Goal: Task Accomplishment & Management: Manage account settings

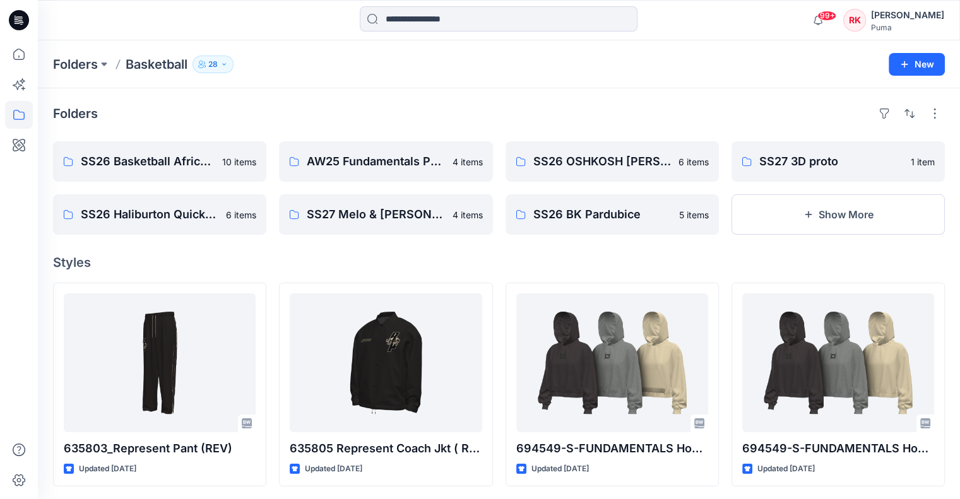
click at [198, 163] on p "SS26 Basketball Africa League (Combine)" at bounding box center [158, 162] width 155 height 18
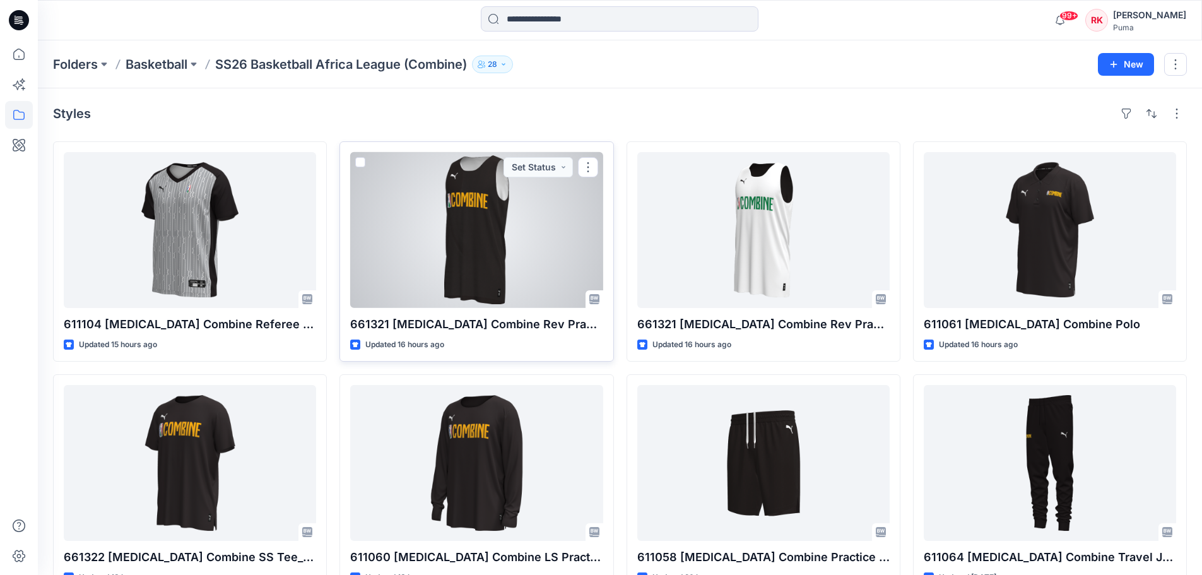
click at [487, 237] on div at bounding box center [476, 230] width 252 height 156
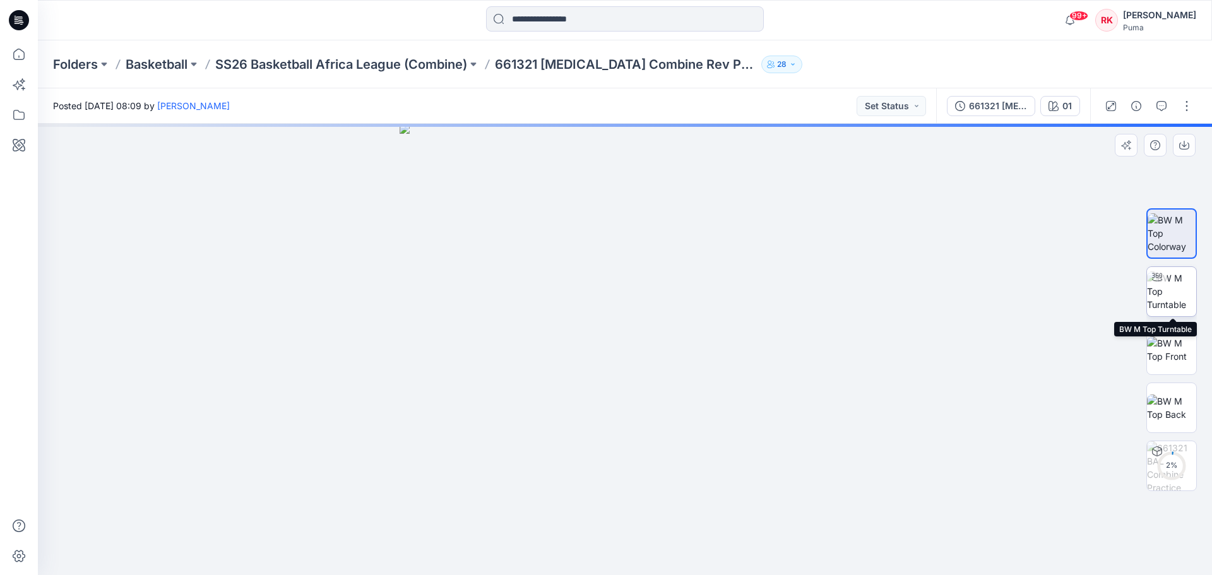
click at [969, 294] on img at bounding box center [1171, 291] width 49 height 40
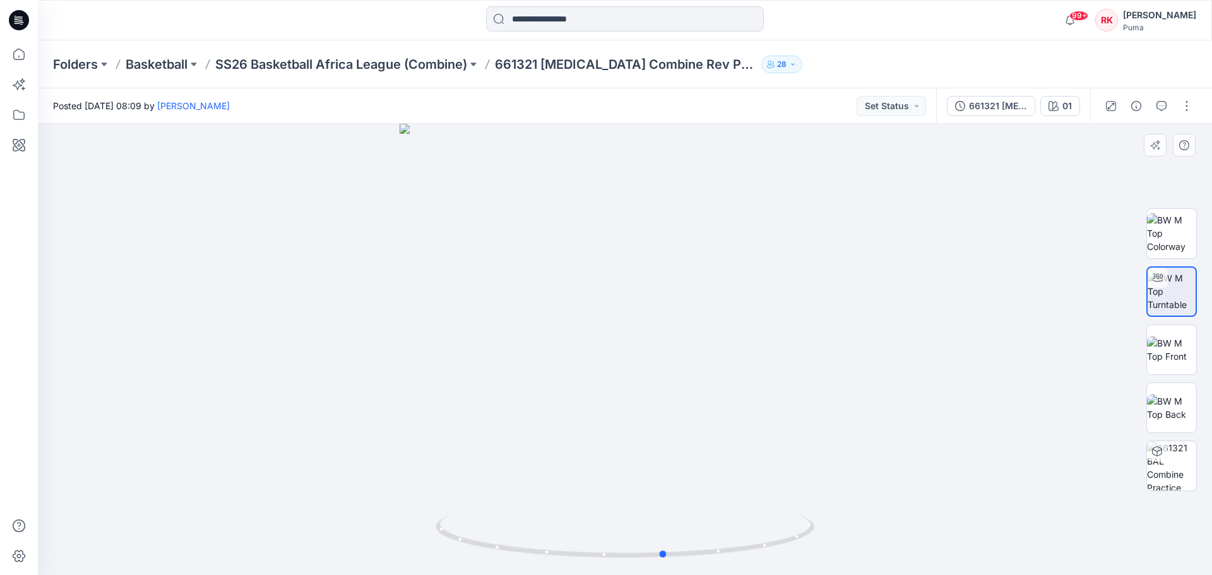
drag, startPoint x: 681, startPoint y: 388, endPoint x: 342, endPoint y: 388, distance: 339.0
click at [342, 388] on div at bounding box center [625, 349] width 1174 height 451
click at [434, 64] on p "SS26 Basketball Africa League (Combine)" at bounding box center [341, 65] width 252 height 18
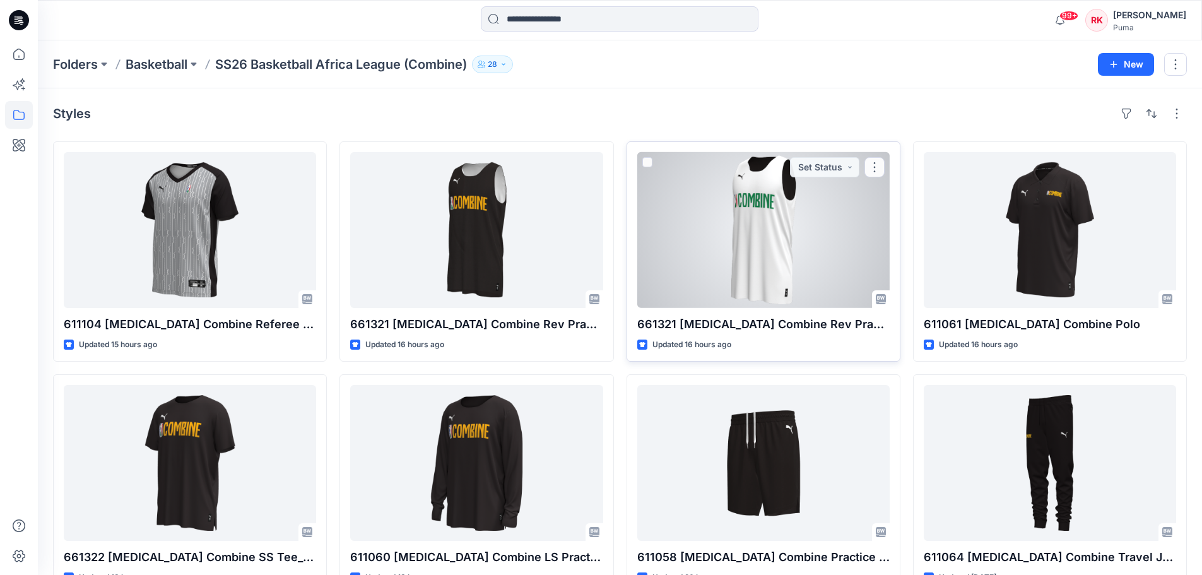
click at [762, 222] on div at bounding box center [764, 230] width 252 height 156
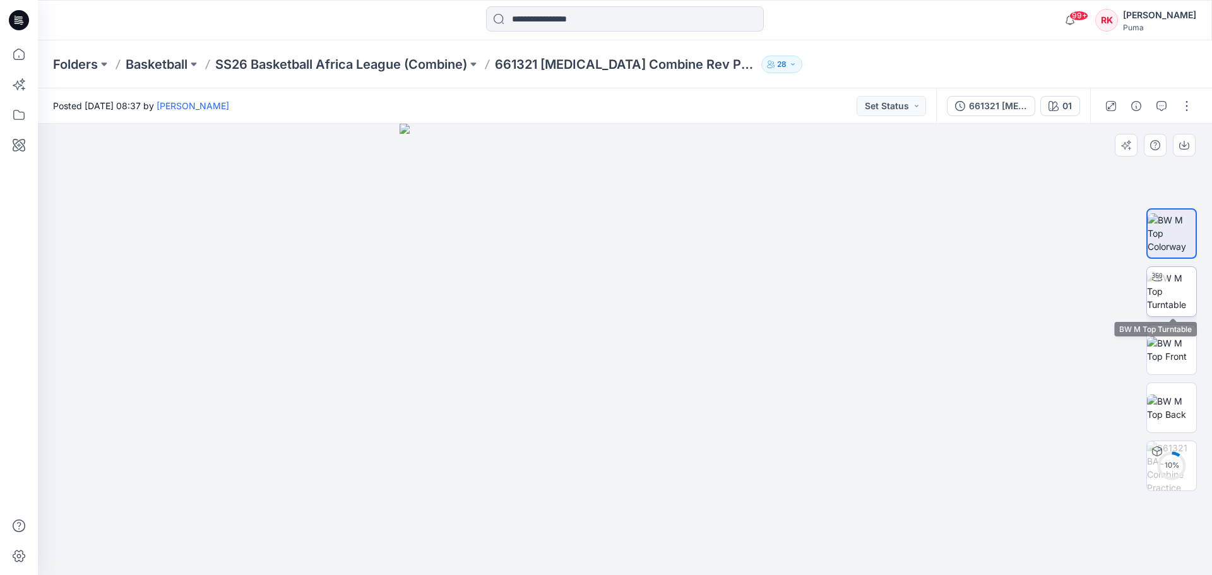
click at [969, 307] on img at bounding box center [1171, 291] width 49 height 40
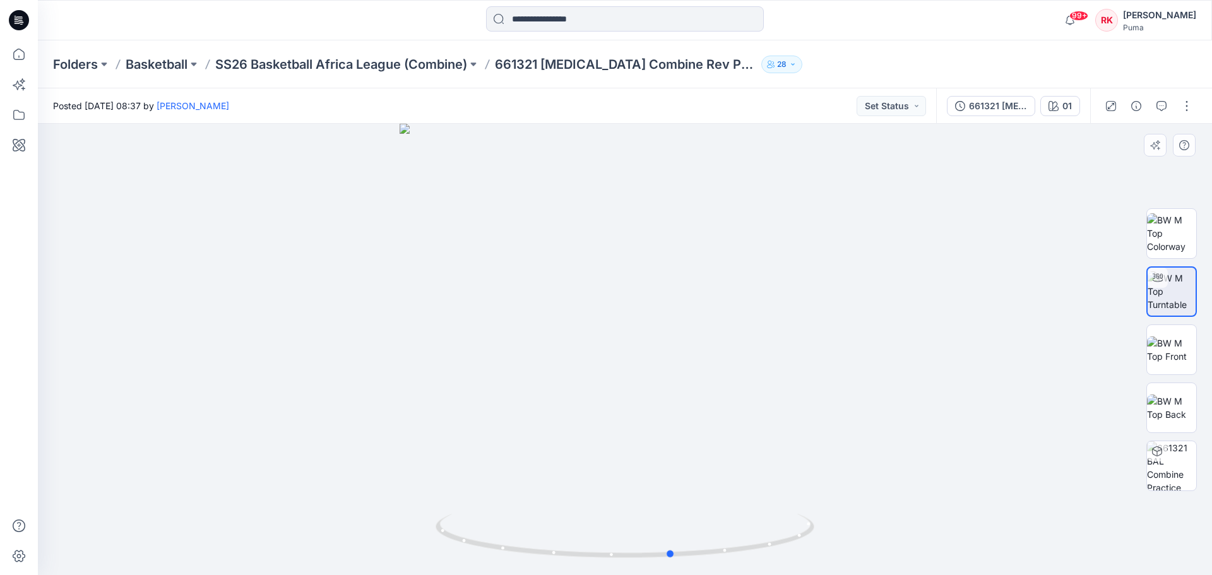
drag, startPoint x: 691, startPoint y: 396, endPoint x: 360, endPoint y: 381, distance: 331.7
click at [360, 381] on div at bounding box center [625, 349] width 1174 height 451
click at [465, 66] on p "SS26 Basketball Africa League (Combine)" at bounding box center [341, 65] width 252 height 18
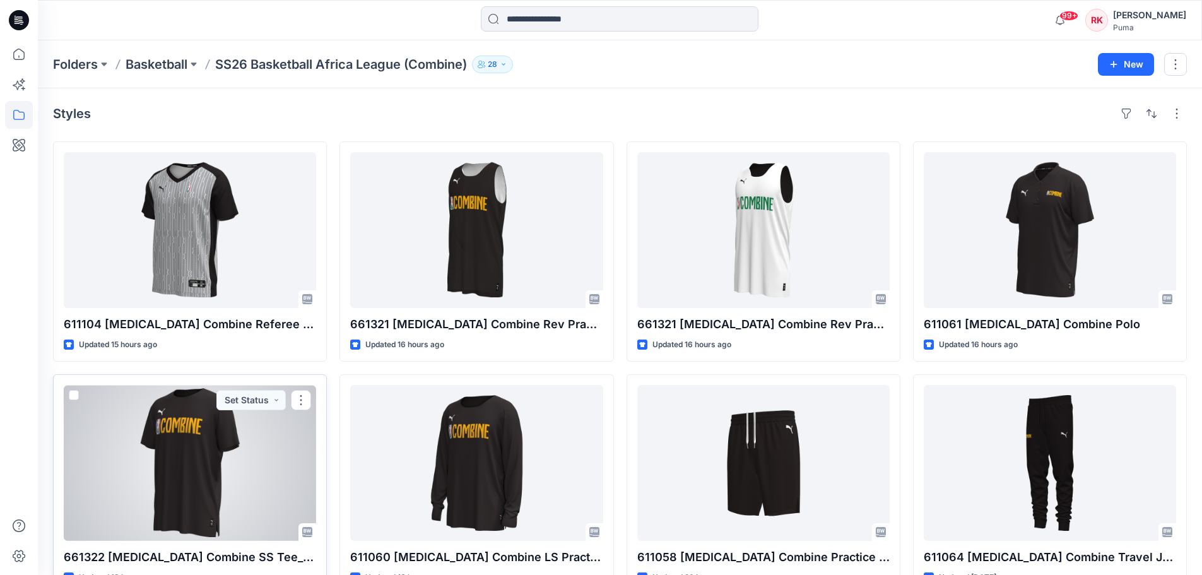
click at [196, 454] on div at bounding box center [190, 463] width 252 height 156
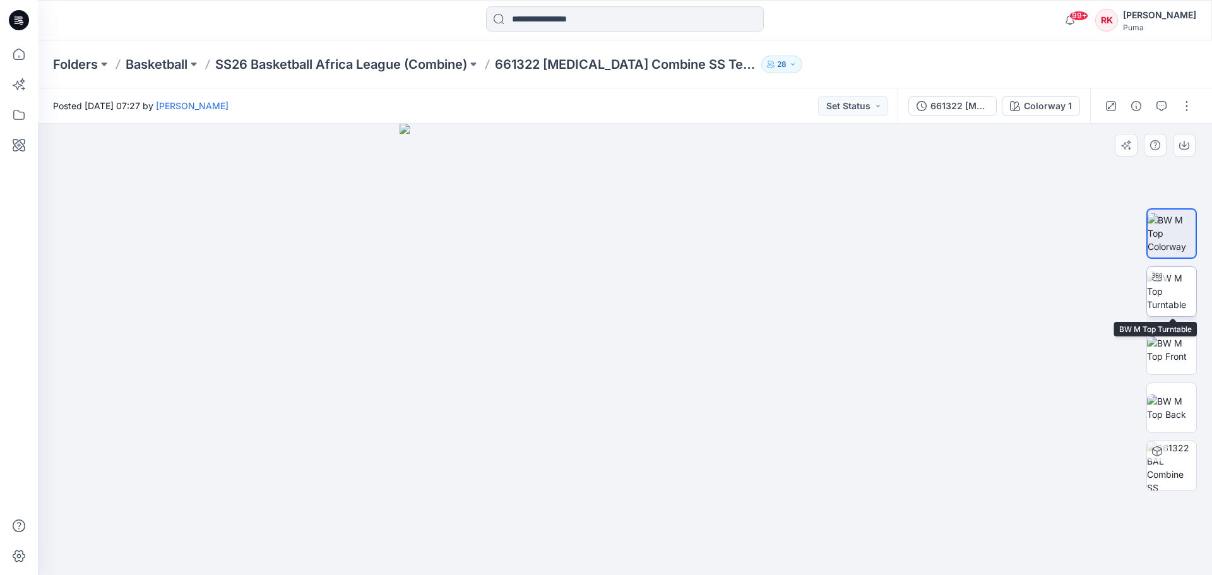
click at [969, 293] on img at bounding box center [1171, 291] width 49 height 40
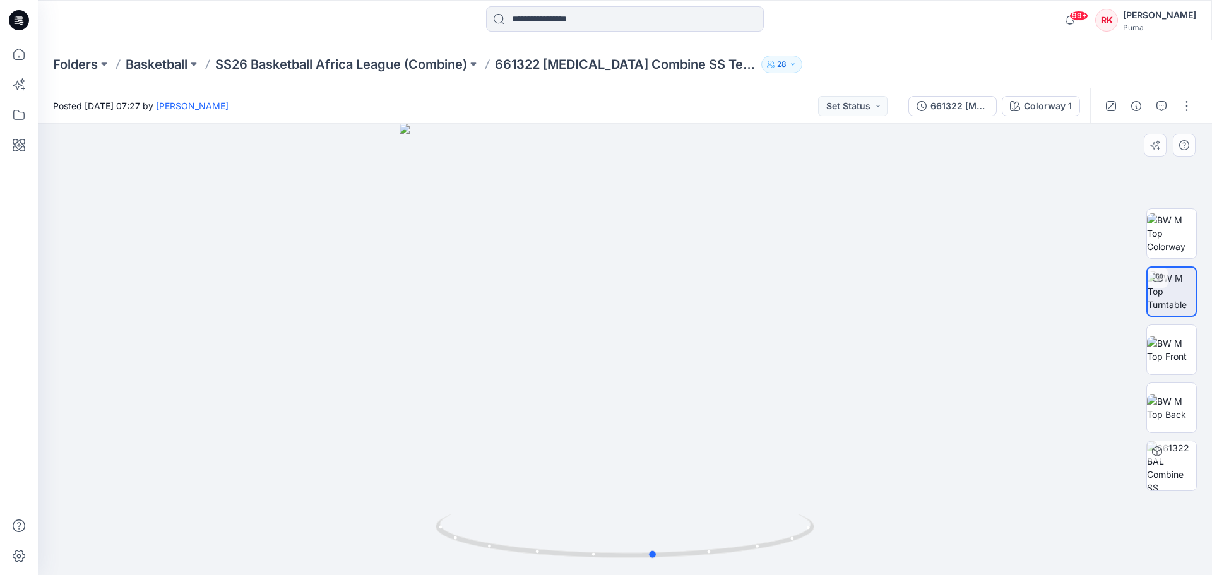
drag, startPoint x: 694, startPoint y: 369, endPoint x: 376, endPoint y: 363, distance: 318.2
click at [377, 363] on div at bounding box center [625, 349] width 1174 height 451
click at [454, 65] on p "SS26 Basketball Africa League (Combine)" at bounding box center [341, 65] width 252 height 18
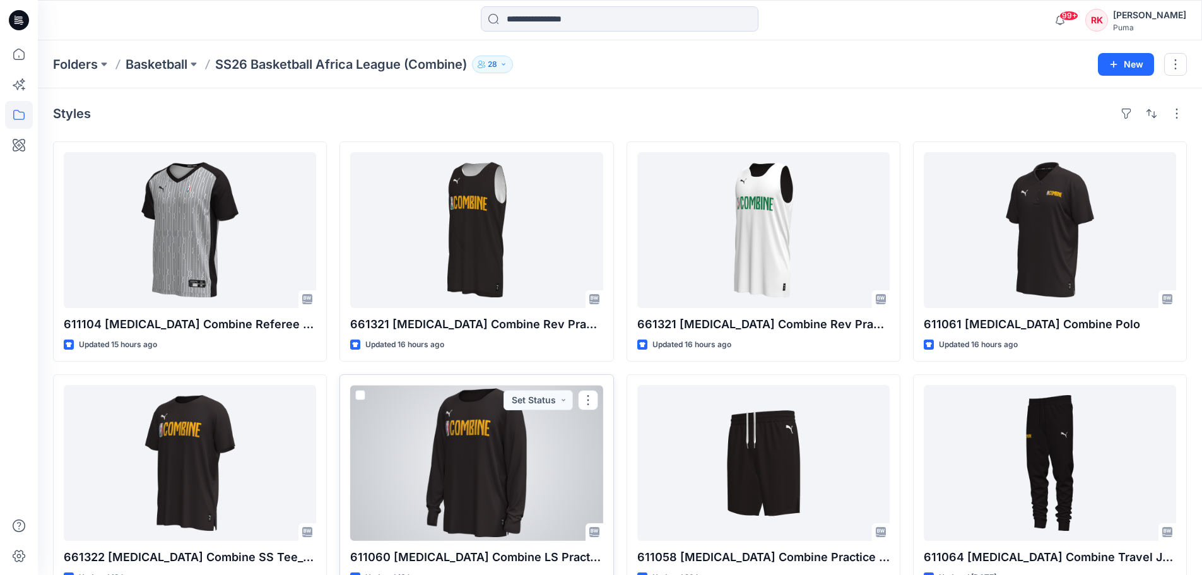
click at [468, 472] on div at bounding box center [476, 463] width 252 height 156
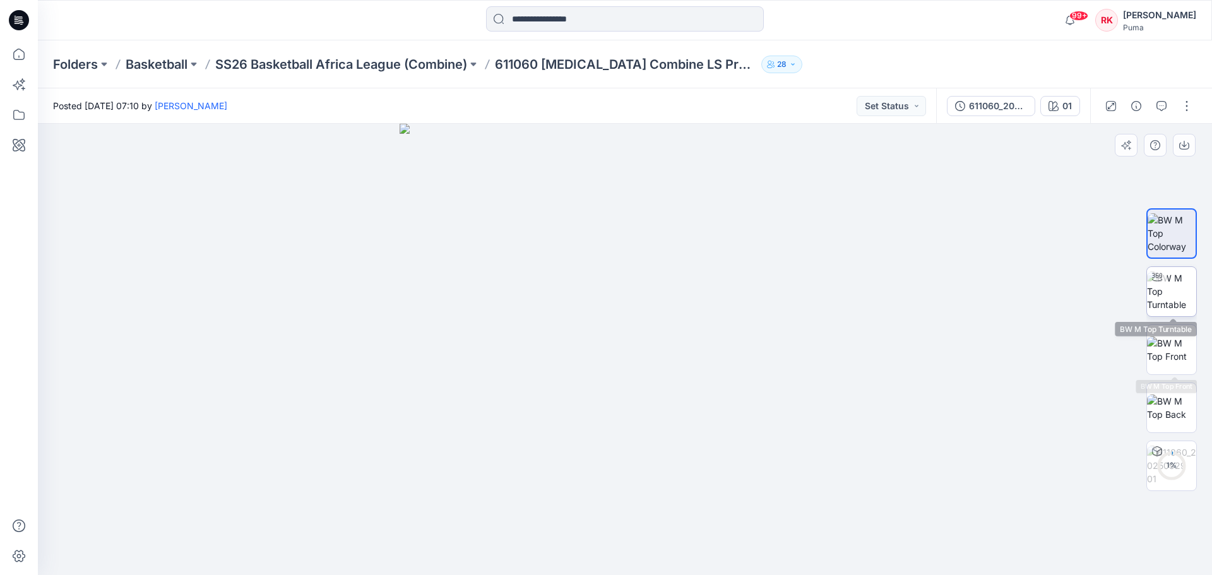
click at [969, 297] on img at bounding box center [1171, 291] width 49 height 40
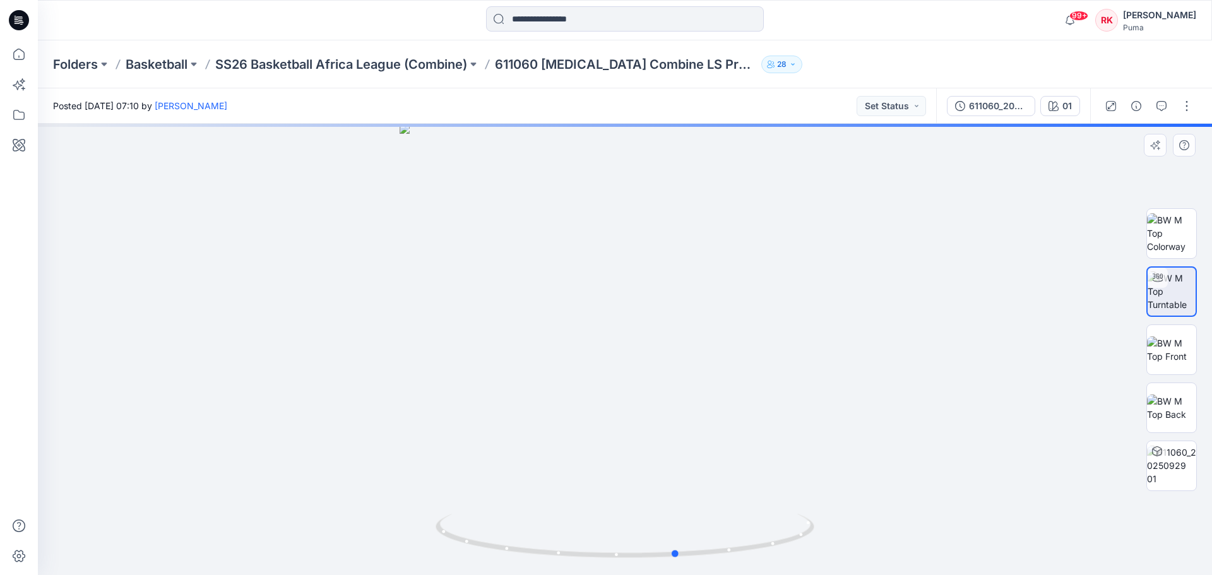
drag, startPoint x: 748, startPoint y: 377, endPoint x: 422, endPoint y: 382, distance: 326.4
click at [422, 382] on div at bounding box center [625, 349] width 1174 height 451
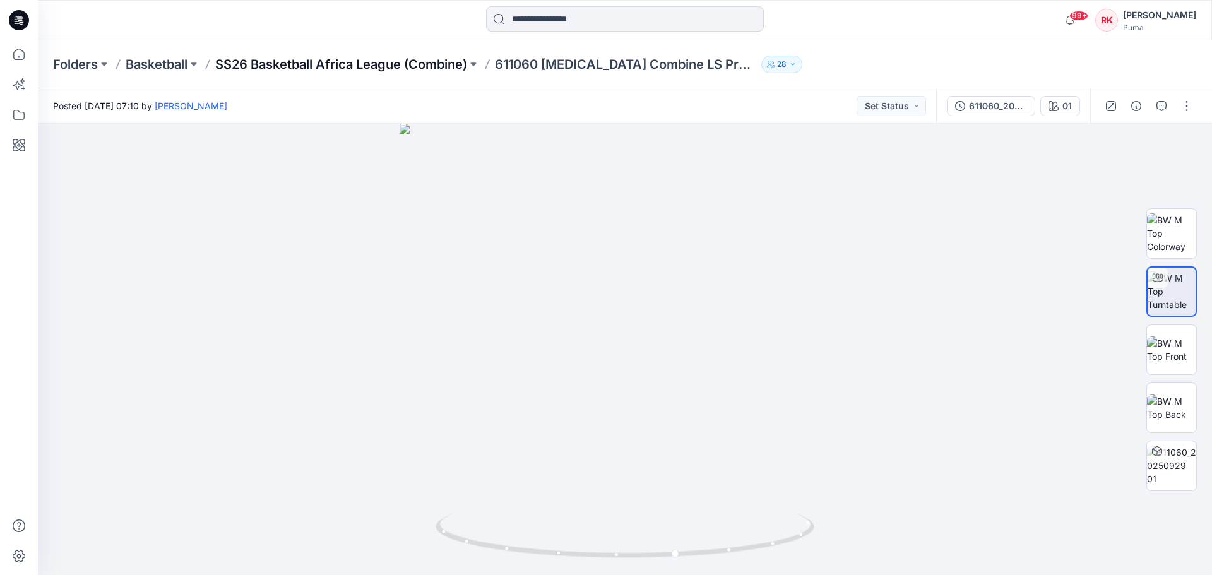
click at [438, 64] on p "SS26 Basketball Africa League (Combine)" at bounding box center [341, 65] width 252 height 18
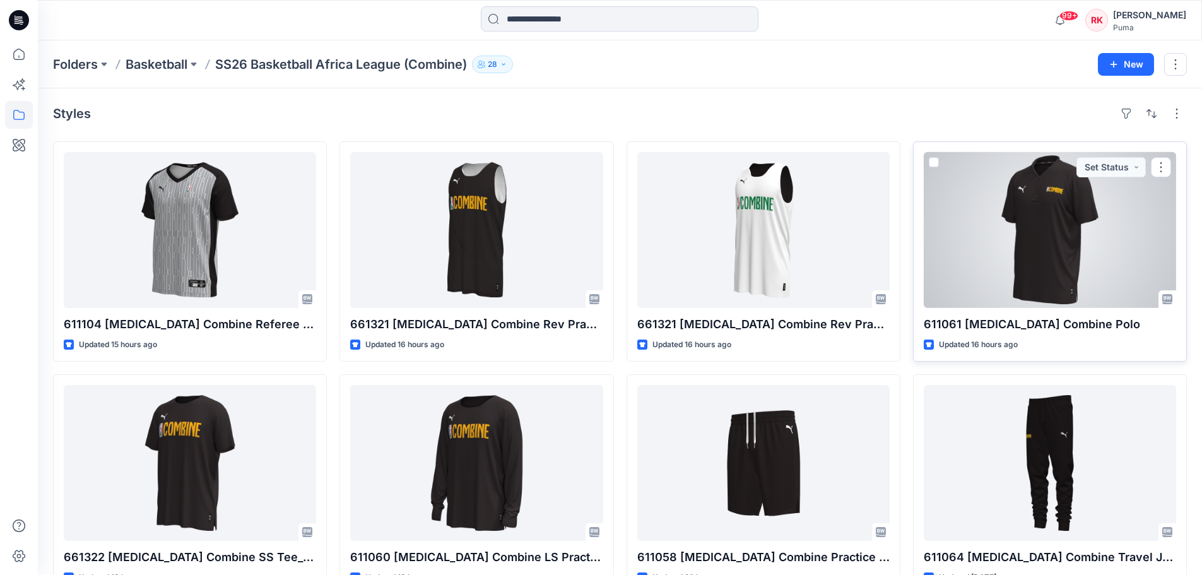
click at [969, 228] on div at bounding box center [1050, 230] width 252 height 156
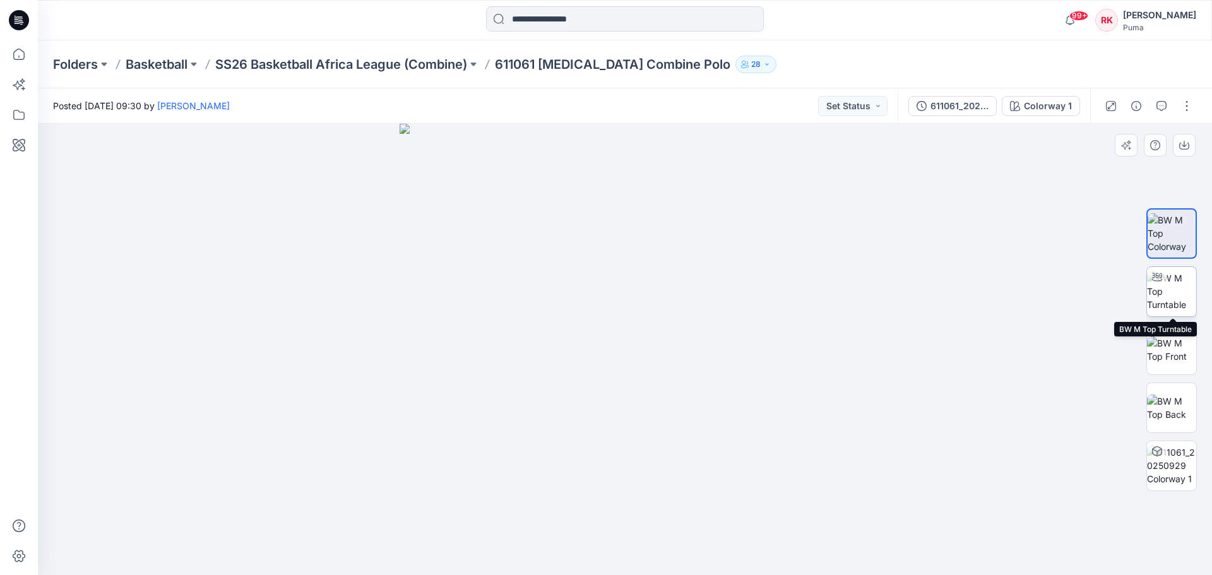
click at [969, 294] on img at bounding box center [1171, 291] width 49 height 40
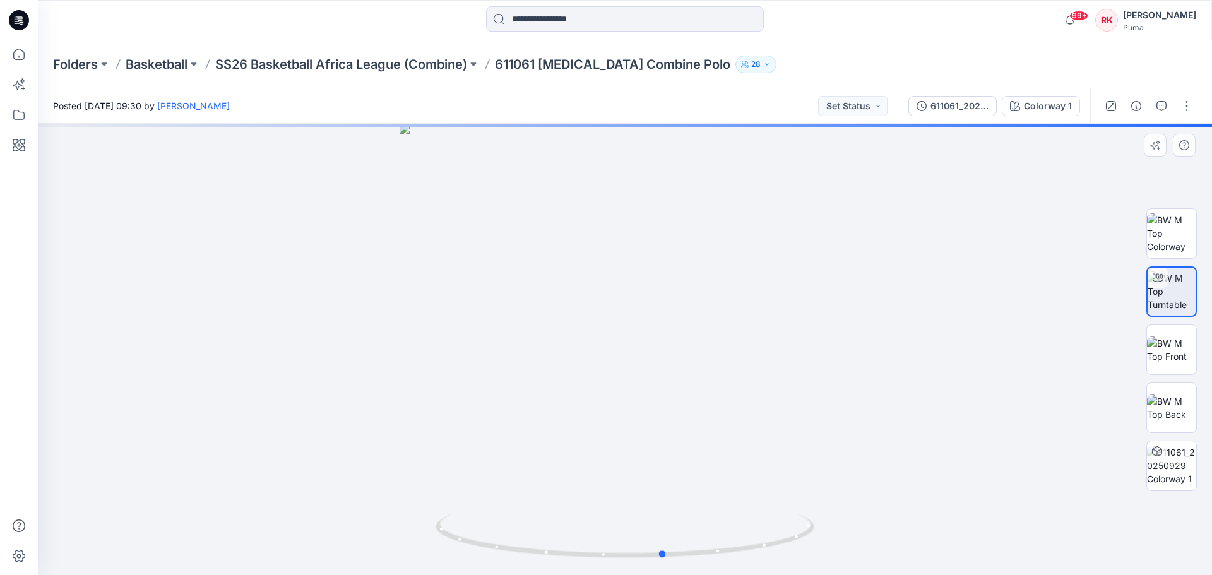
drag, startPoint x: 670, startPoint y: 313, endPoint x: 335, endPoint y: 318, distance: 335.8
click at [335, 318] on div at bounding box center [625, 349] width 1174 height 451
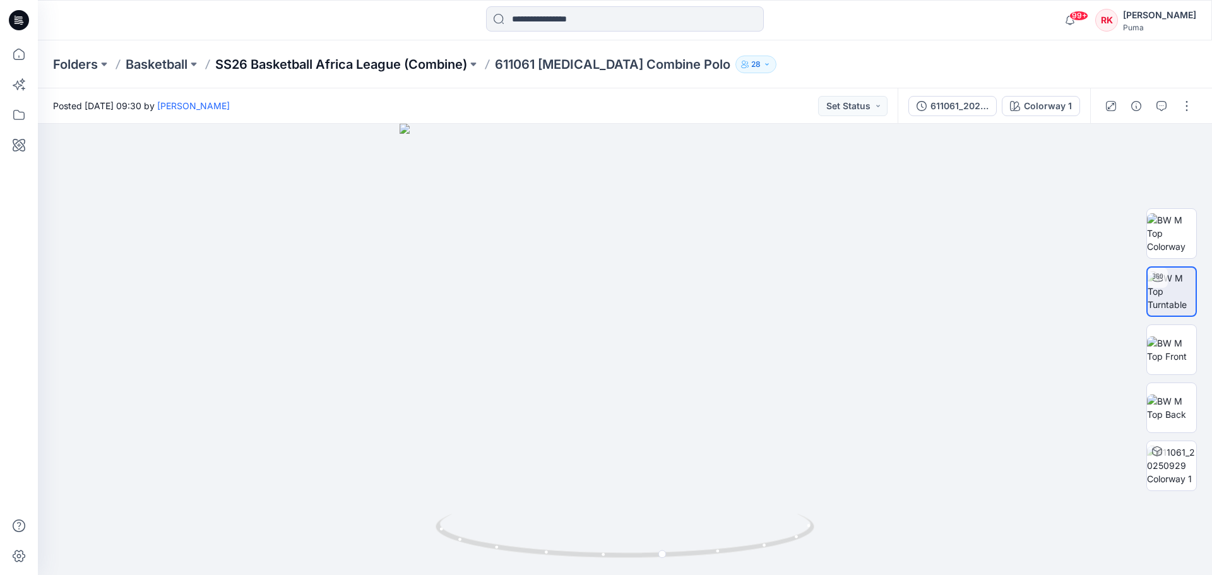
click at [390, 66] on p "SS26 Basketball Africa League (Combine)" at bounding box center [341, 65] width 252 height 18
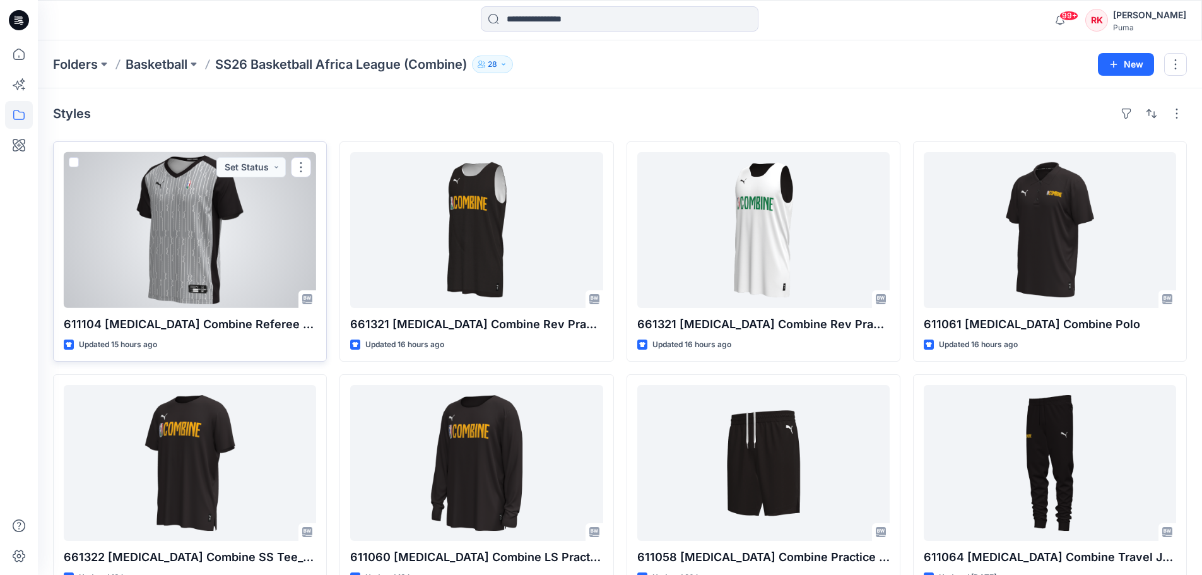
click at [207, 252] on div at bounding box center [190, 230] width 252 height 156
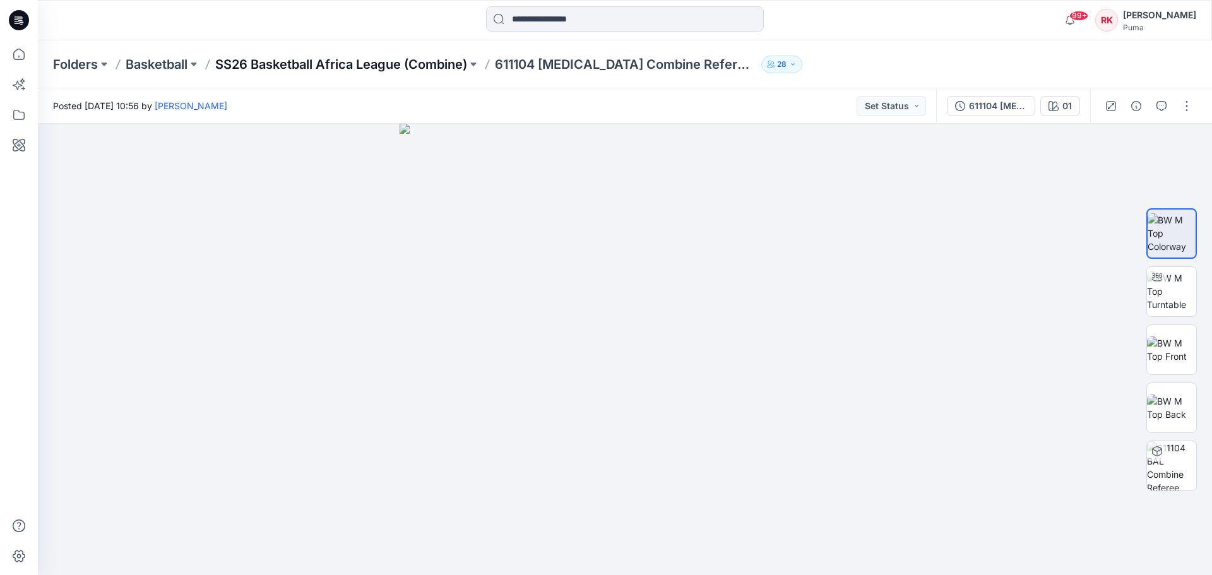
click at [420, 61] on p "SS26 Basketball Africa League (Combine)" at bounding box center [341, 65] width 252 height 18
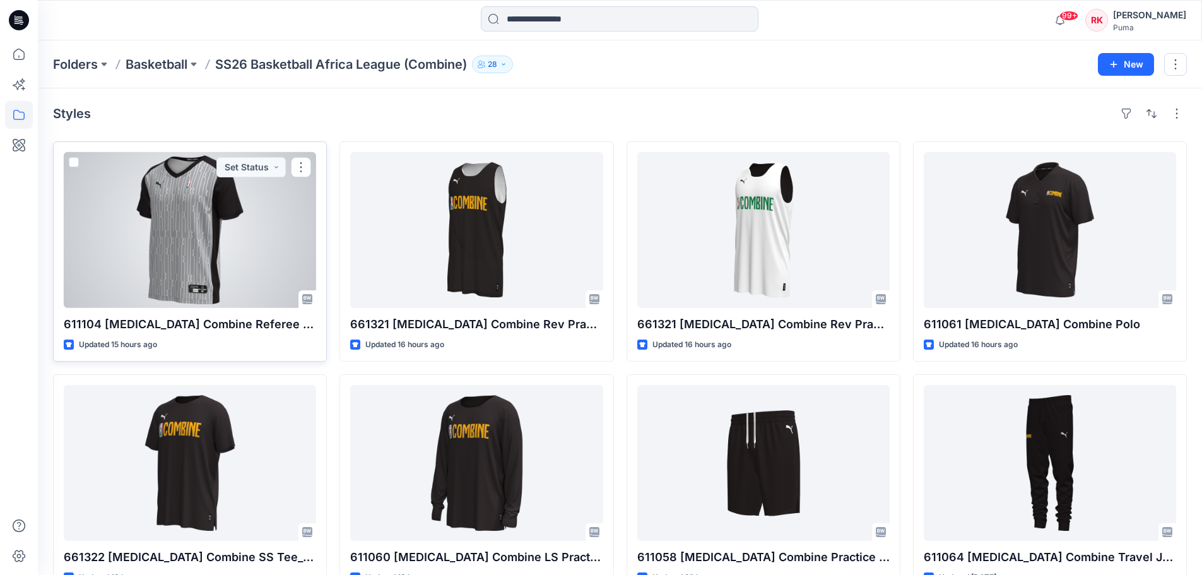
click at [208, 262] on div at bounding box center [190, 230] width 252 height 156
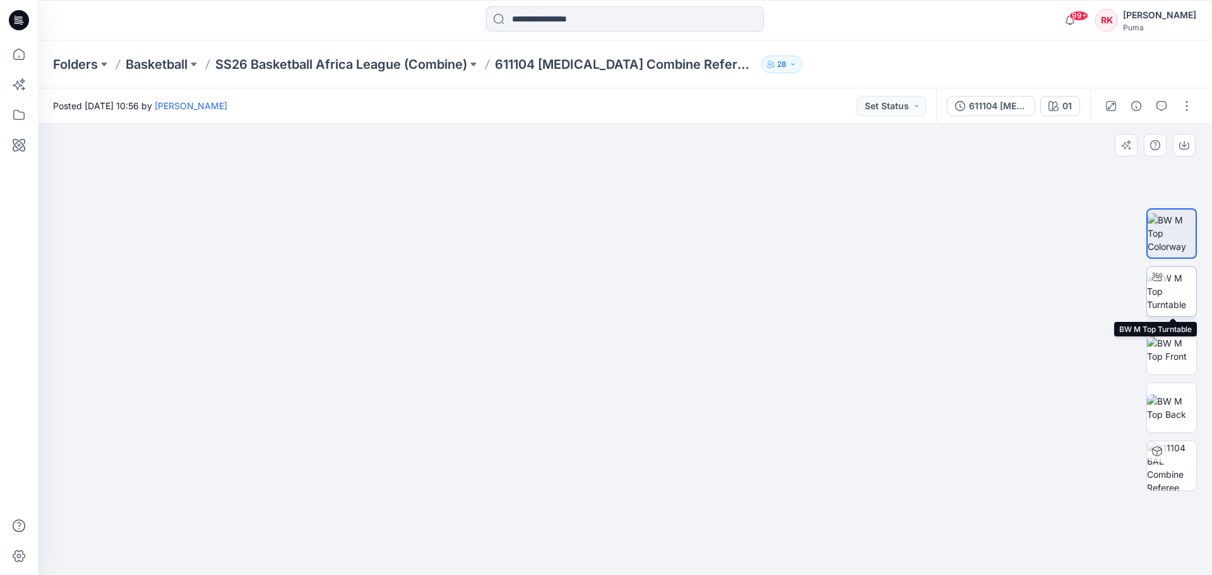
click at [969, 288] on img at bounding box center [1171, 291] width 49 height 40
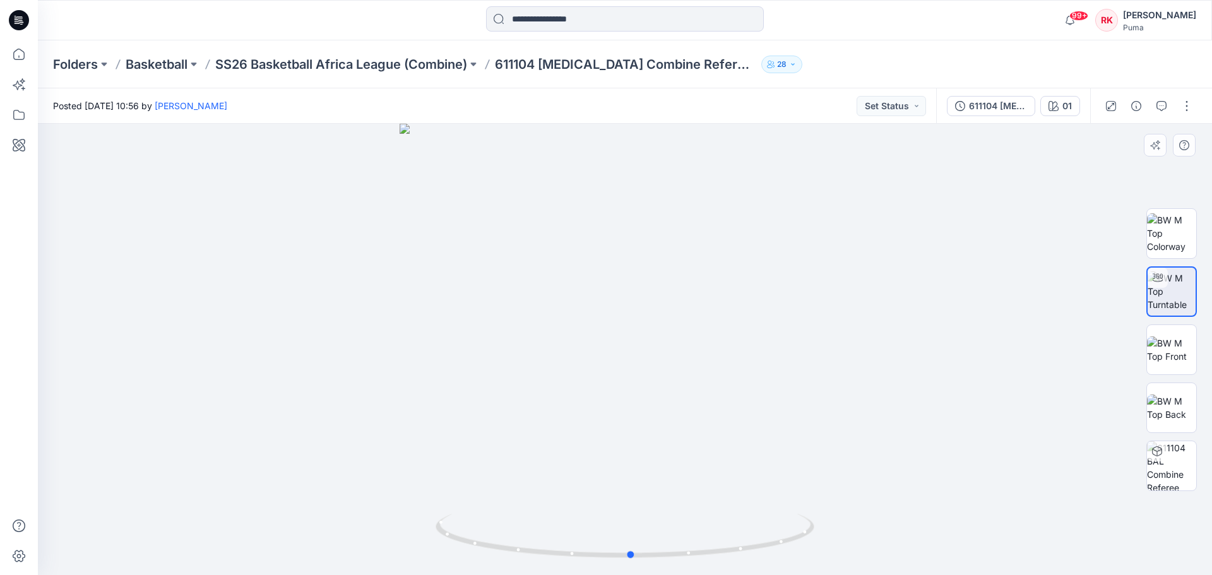
drag, startPoint x: 645, startPoint y: 382, endPoint x: 651, endPoint y: 418, distance: 37.1
click at [651, 418] on div at bounding box center [625, 349] width 1174 height 451
click at [181, 64] on p "Basketball" at bounding box center [157, 65] width 62 height 18
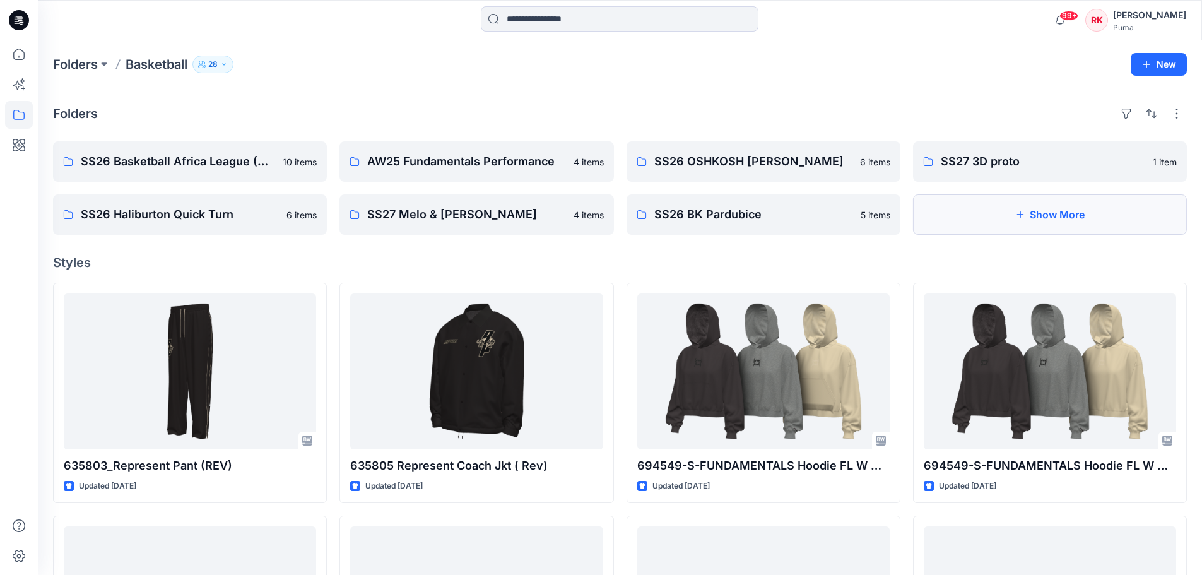
click at [969, 220] on button "Show More" at bounding box center [1050, 214] width 274 height 40
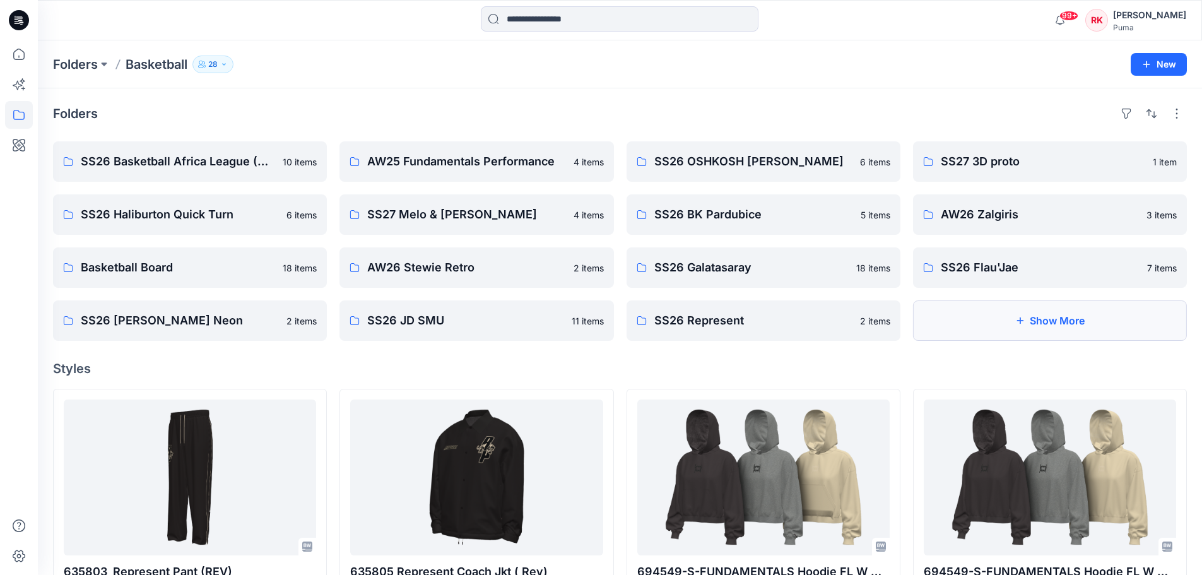
click at [969, 320] on button "Show More" at bounding box center [1050, 320] width 274 height 40
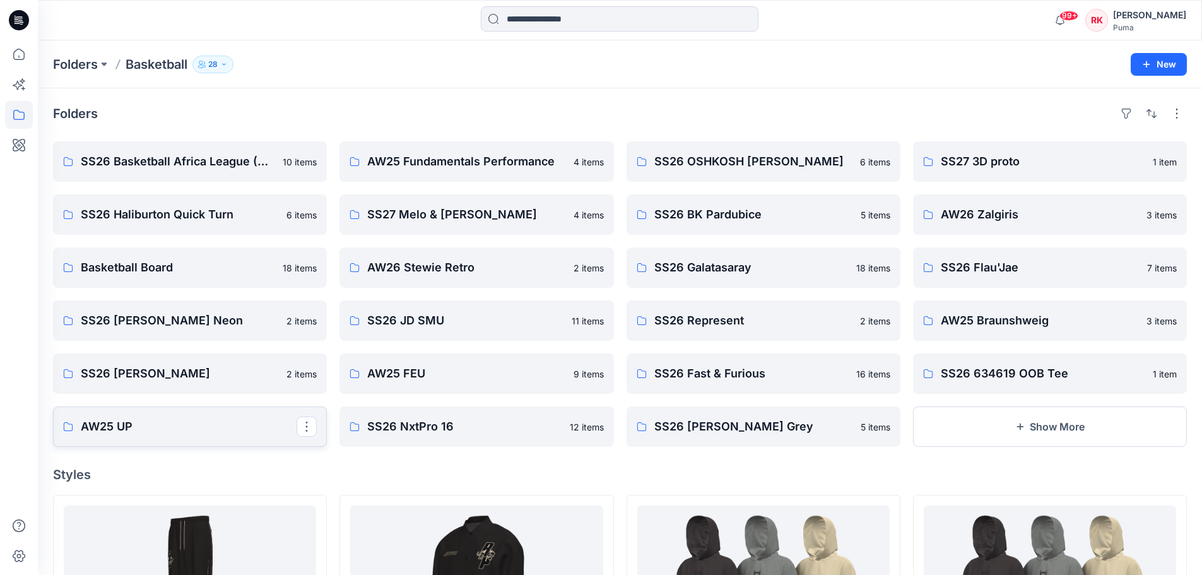
click at [196, 420] on p "AW25 UP" at bounding box center [189, 427] width 216 height 18
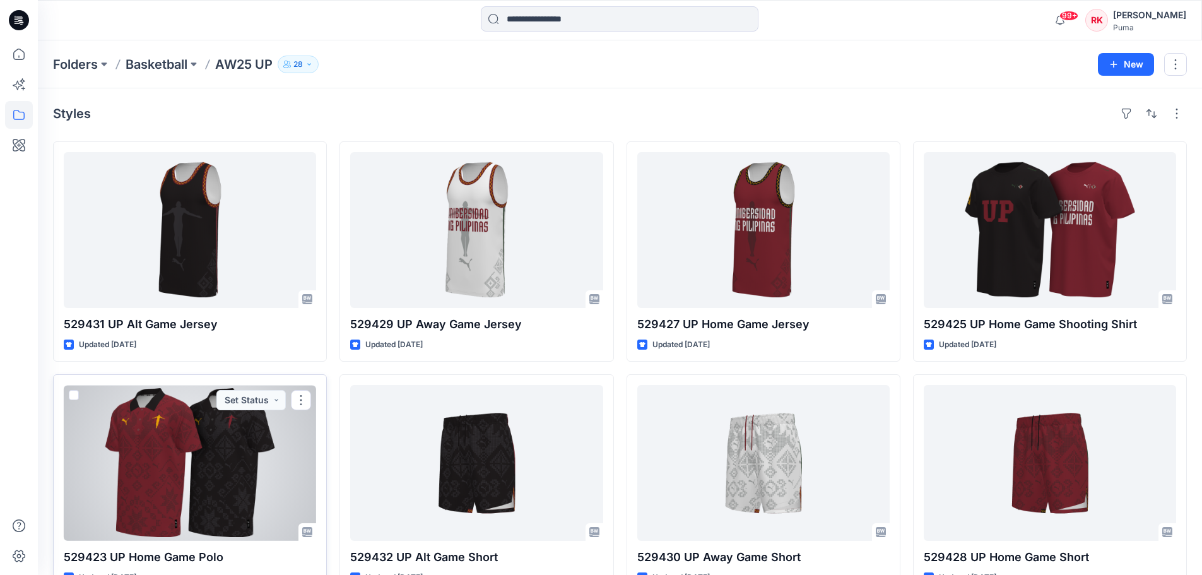
click at [162, 446] on div at bounding box center [190, 463] width 252 height 156
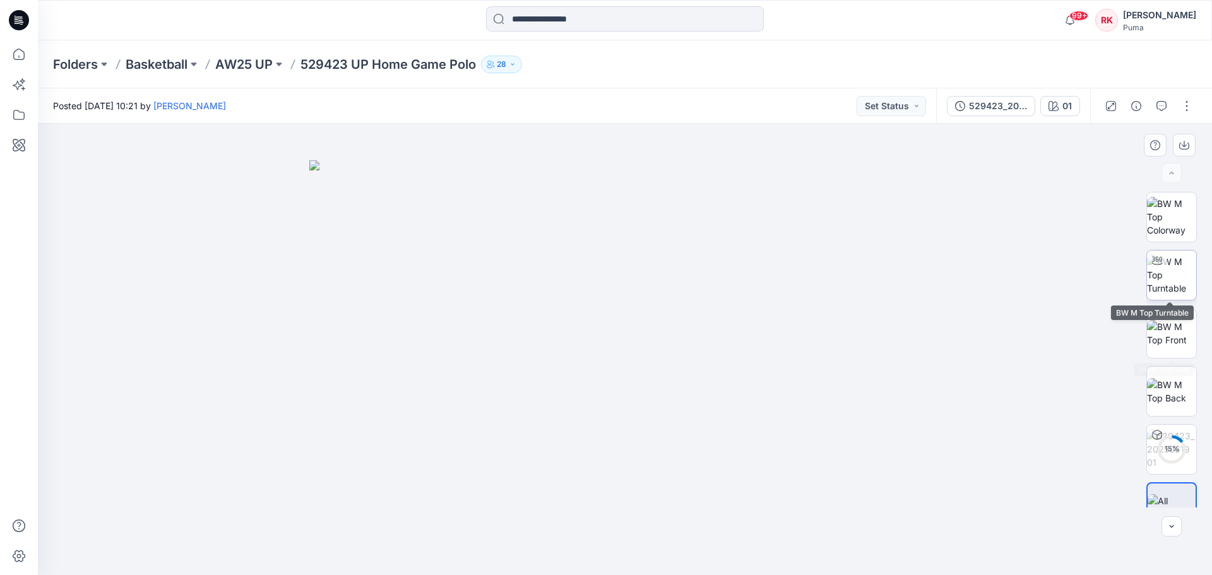
click at [969, 269] on img at bounding box center [1171, 275] width 49 height 40
click at [263, 62] on p "AW25 UP" at bounding box center [243, 65] width 57 height 18
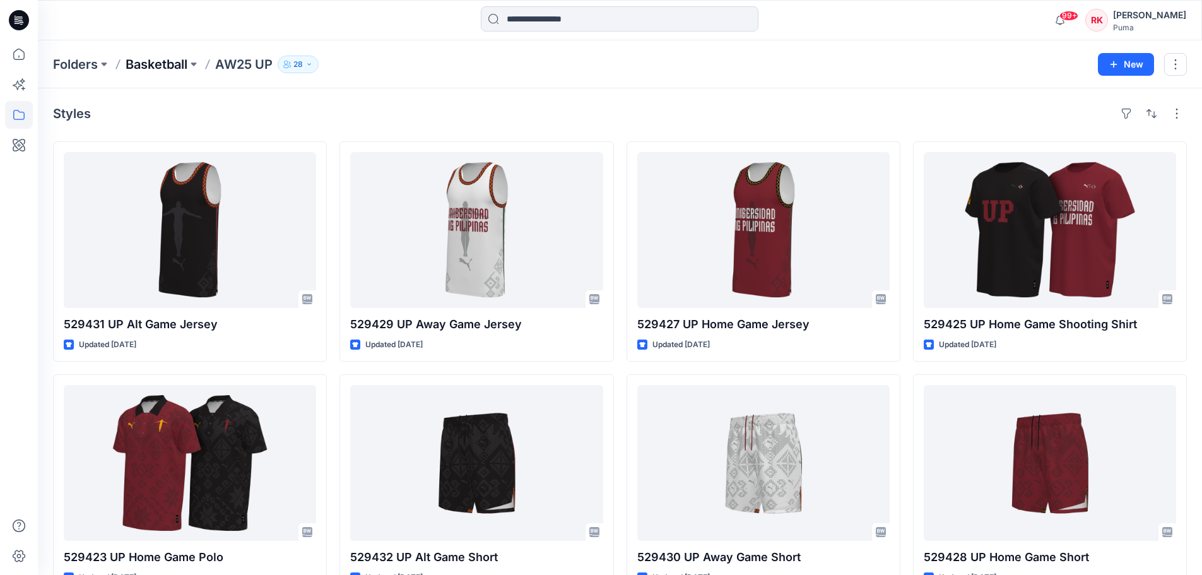
click at [169, 66] on p "Basketball" at bounding box center [157, 65] width 62 height 18
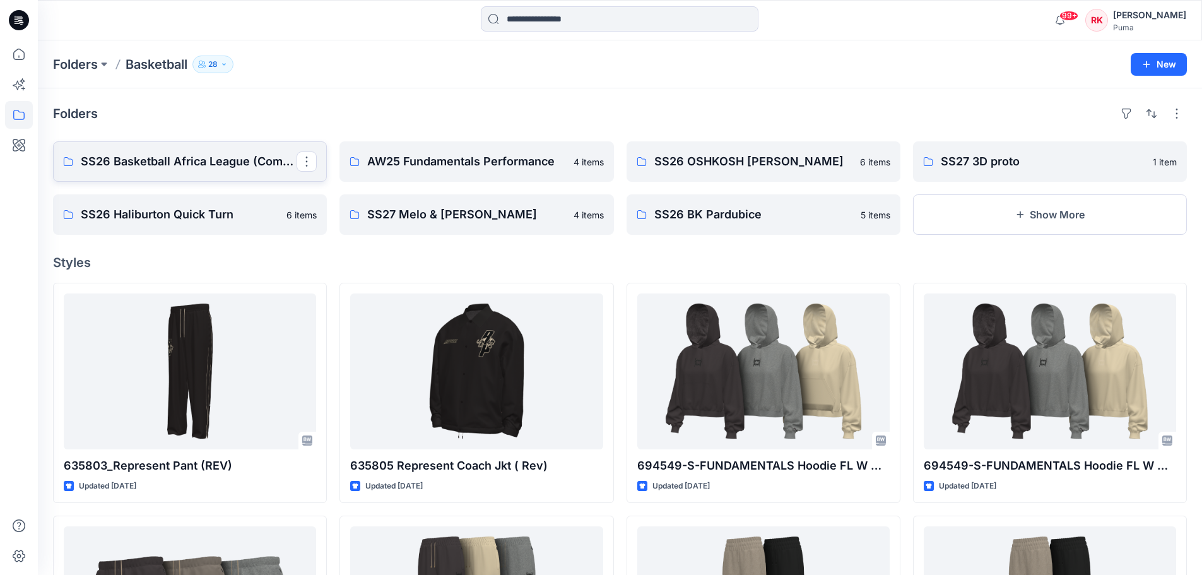
click at [220, 157] on p "SS26 Basketball Africa League (Combine)" at bounding box center [189, 162] width 216 height 18
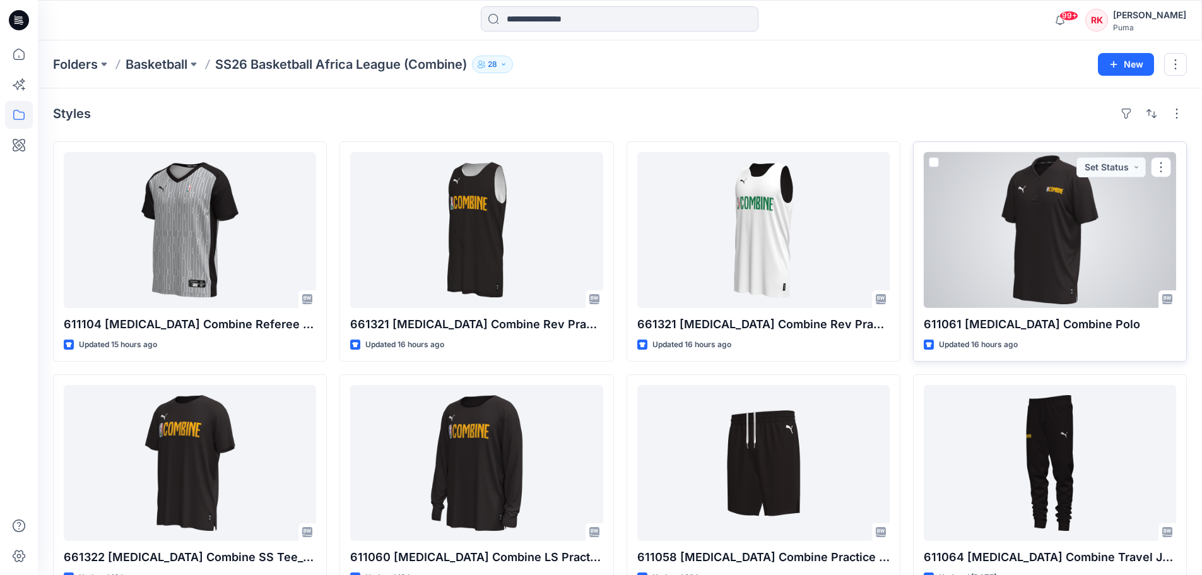
click at [969, 264] on div at bounding box center [1050, 230] width 252 height 156
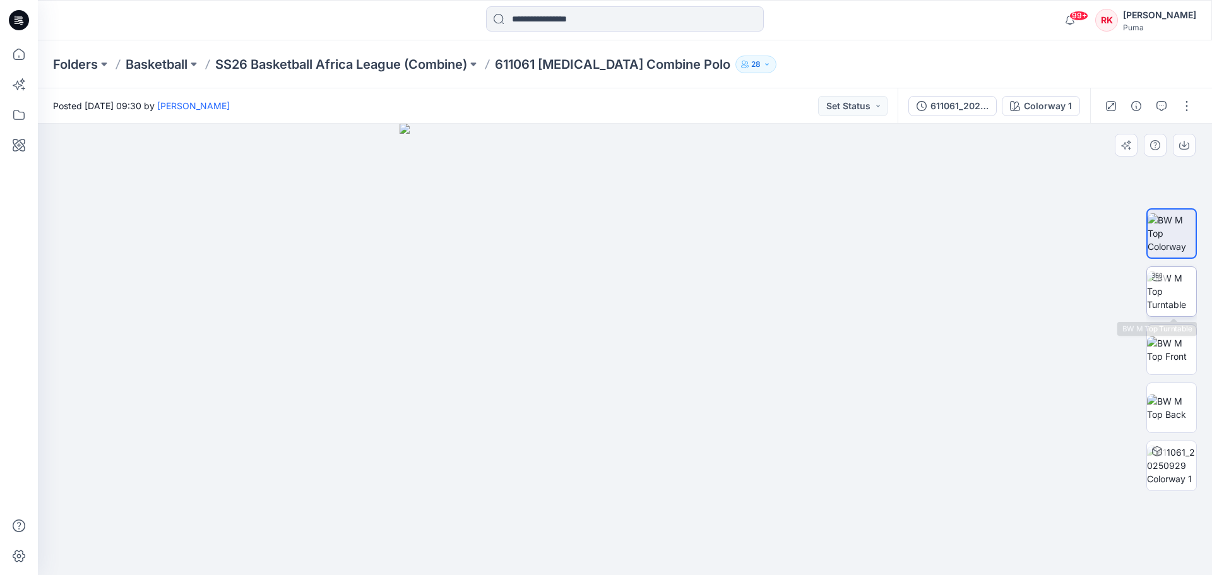
click at [969, 302] on img at bounding box center [1171, 291] width 49 height 40
drag, startPoint x: 629, startPoint y: 319, endPoint x: 627, endPoint y: 403, distance: 84.0
click at [627, 403] on img at bounding box center [625, 237] width 1056 height 675
click at [456, 64] on p "SS26 Basketball Africa League (Combine)" at bounding box center [341, 65] width 252 height 18
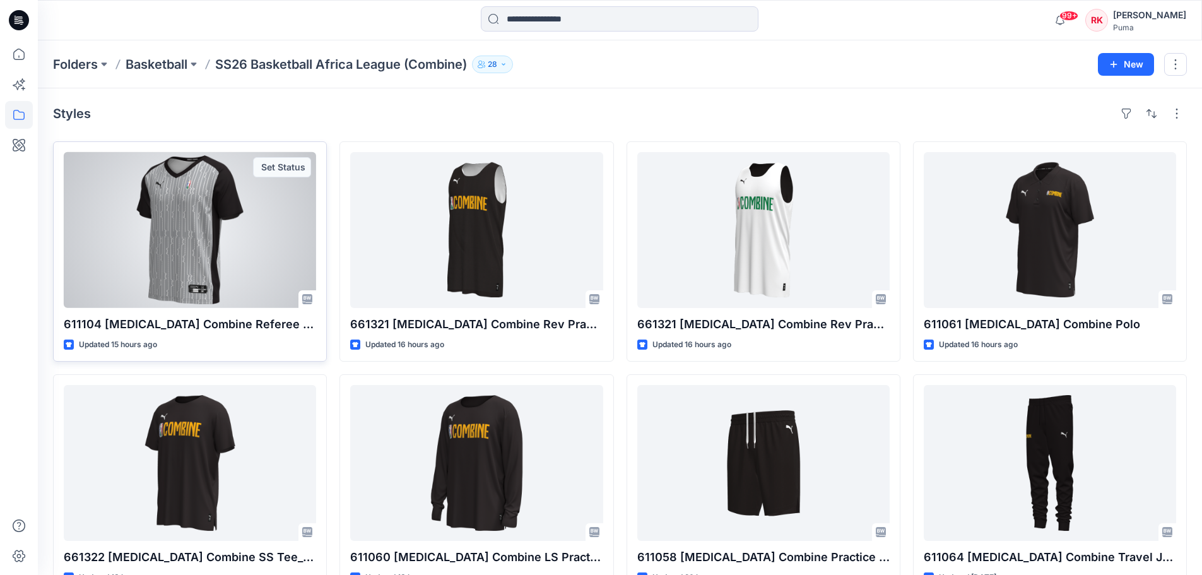
click at [234, 220] on div at bounding box center [190, 230] width 252 height 156
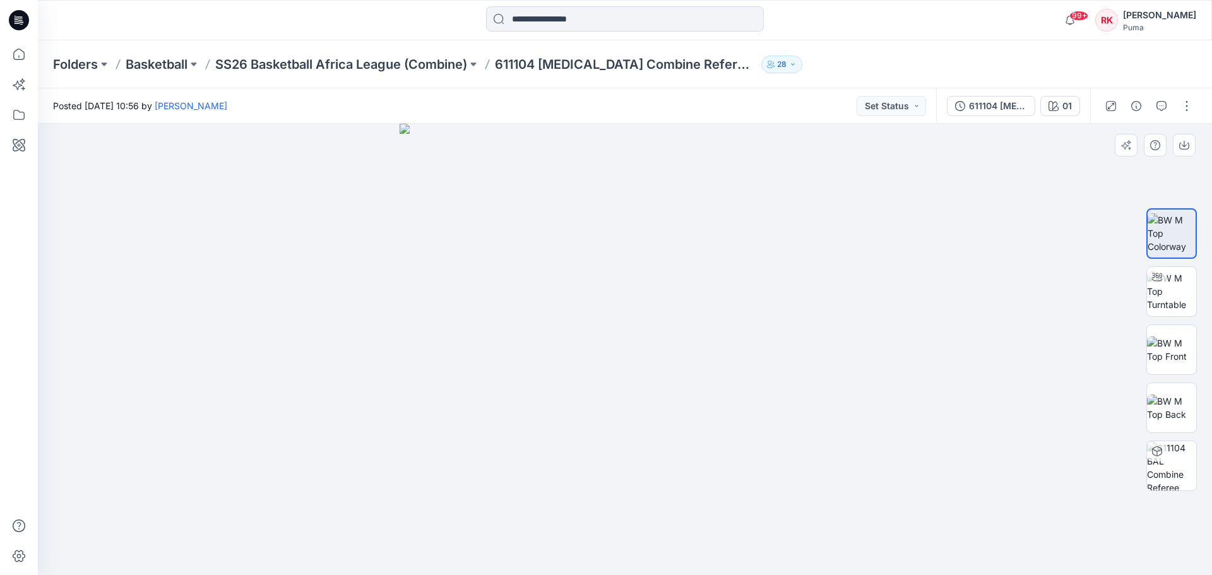
click at [668, 352] on img at bounding box center [625, 349] width 451 height 451
click at [969, 303] on img at bounding box center [1171, 291] width 49 height 40
drag, startPoint x: 663, startPoint y: 351, endPoint x: 313, endPoint y: 343, distance: 349.8
click at [313, 343] on div at bounding box center [625, 349] width 1174 height 451
click at [843, 334] on div at bounding box center [625, 349] width 1174 height 451
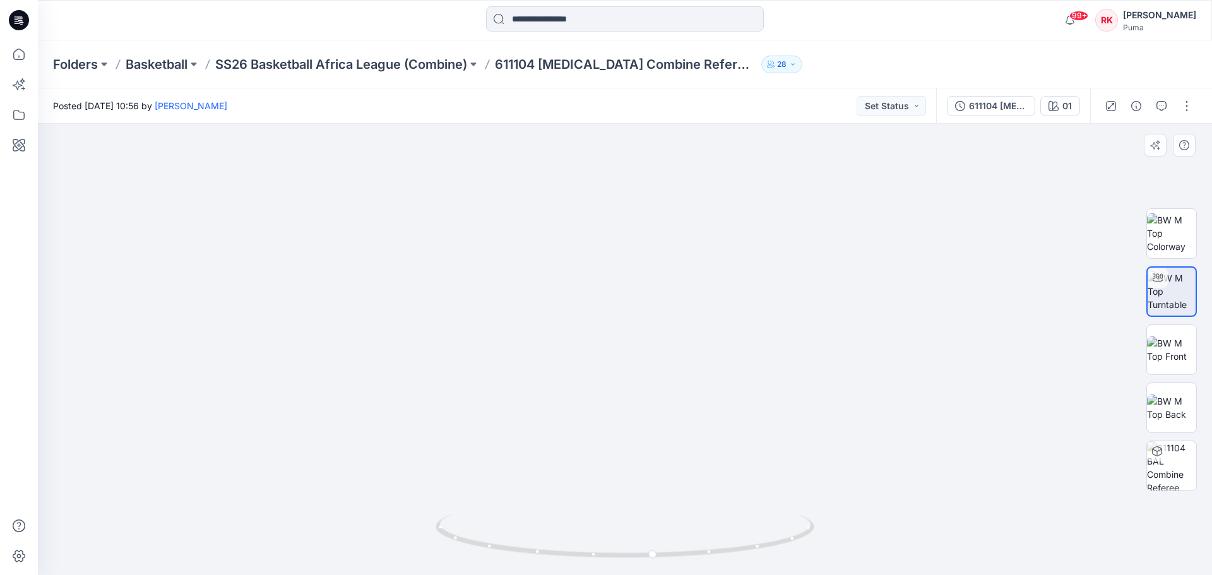
drag, startPoint x: 652, startPoint y: 250, endPoint x: 646, endPoint y: 483, distance: 233.0
click at [646, 483] on img at bounding box center [618, 223] width 1419 height 704
drag, startPoint x: 619, startPoint y: 278, endPoint x: 619, endPoint y: 554, distance: 275.8
click at [619, 499] on div at bounding box center [625, 349] width 1174 height 451
drag, startPoint x: 724, startPoint y: 335, endPoint x: 617, endPoint y: 352, distance: 108.6
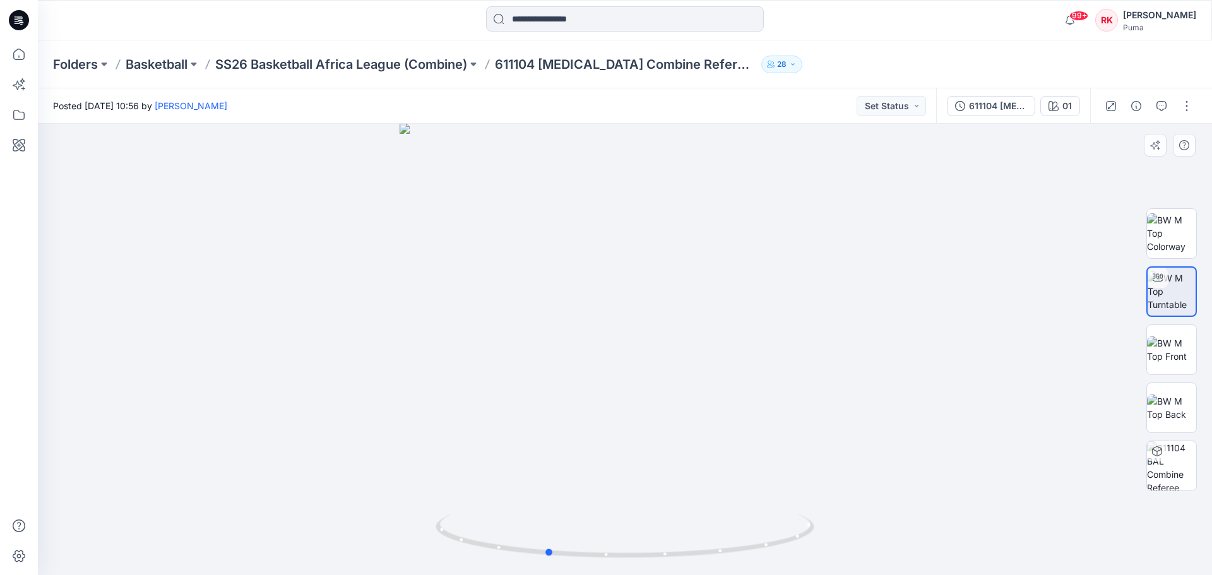
click at [617, 352] on div at bounding box center [625, 349] width 1174 height 451
drag, startPoint x: 694, startPoint y: 295, endPoint x: 663, endPoint y: 238, distance: 64.7
click at [639, 168] on img at bounding box center [579, 86] width 1539 height 978
drag, startPoint x: 633, startPoint y: 305, endPoint x: 699, endPoint y: 309, distance: 65.8
click at [699, 309] on img at bounding box center [641, 88] width 1539 height 973
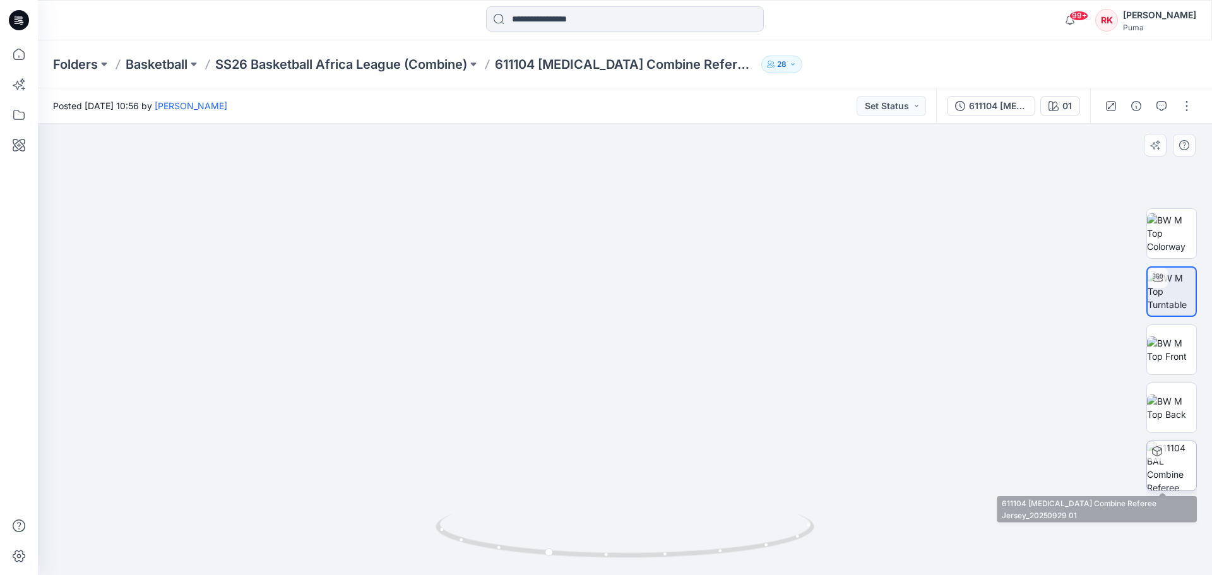
click at [969, 466] on img at bounding box center [1171, 465] width 49 height 49
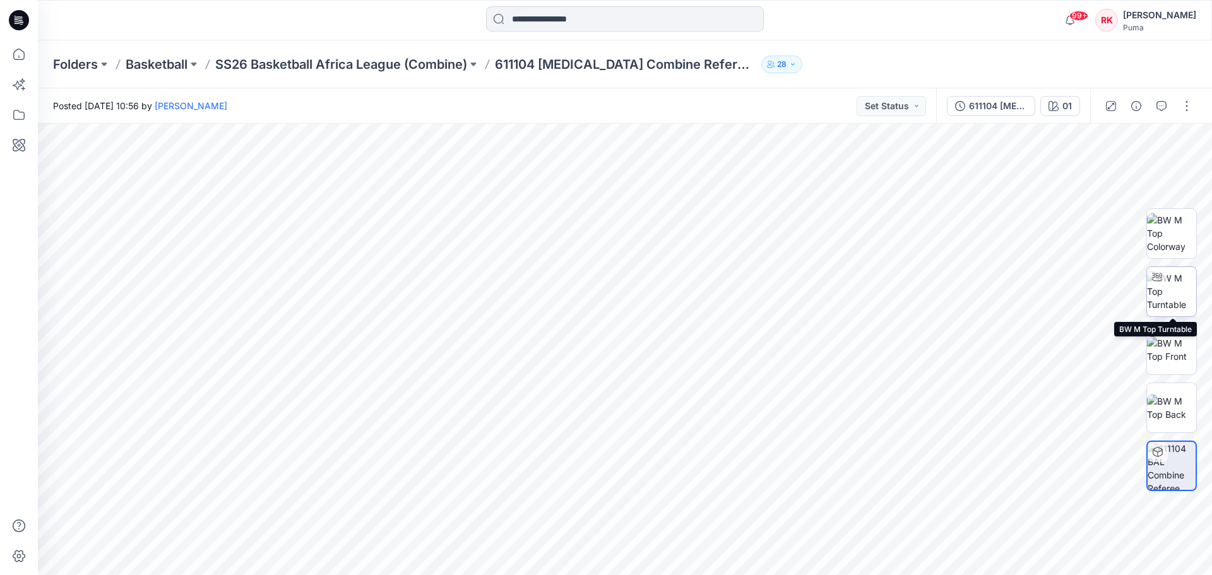
click at [969, 292] on img at bounding box center [1171, 291] width 49 height 40
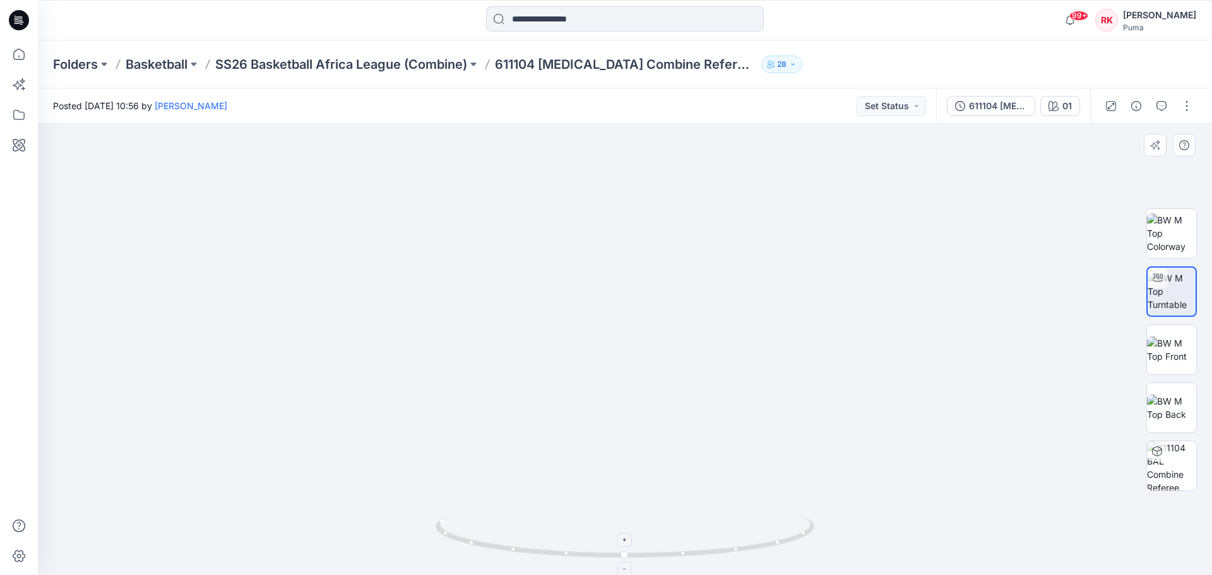
drag, startPoint x: 620, startPoint y: 259, endPoint x: 649, endPoint y: 543, distance: 284.9
click at [649, 499] on div at bounding box center [625, 349] width 1174 height 451
click at [432, 65] on p "SS26 Basketball Africa League (Combine)" at bounding box center [341, 65] width 252 height 18
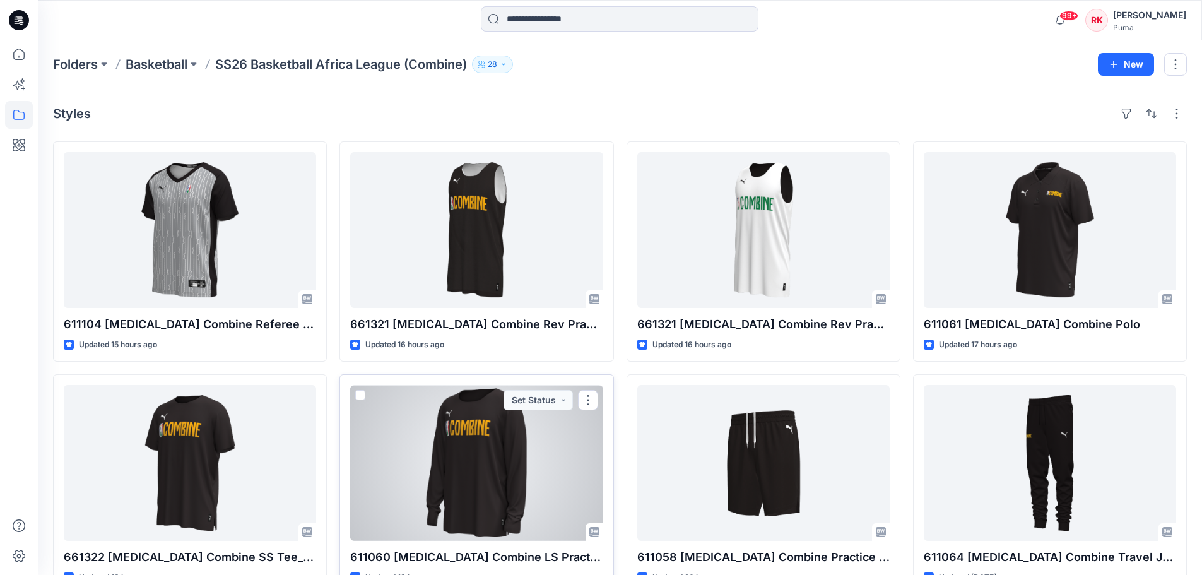
click at [477, 451] on div at bounding box center [476, 463] width 252 height 156
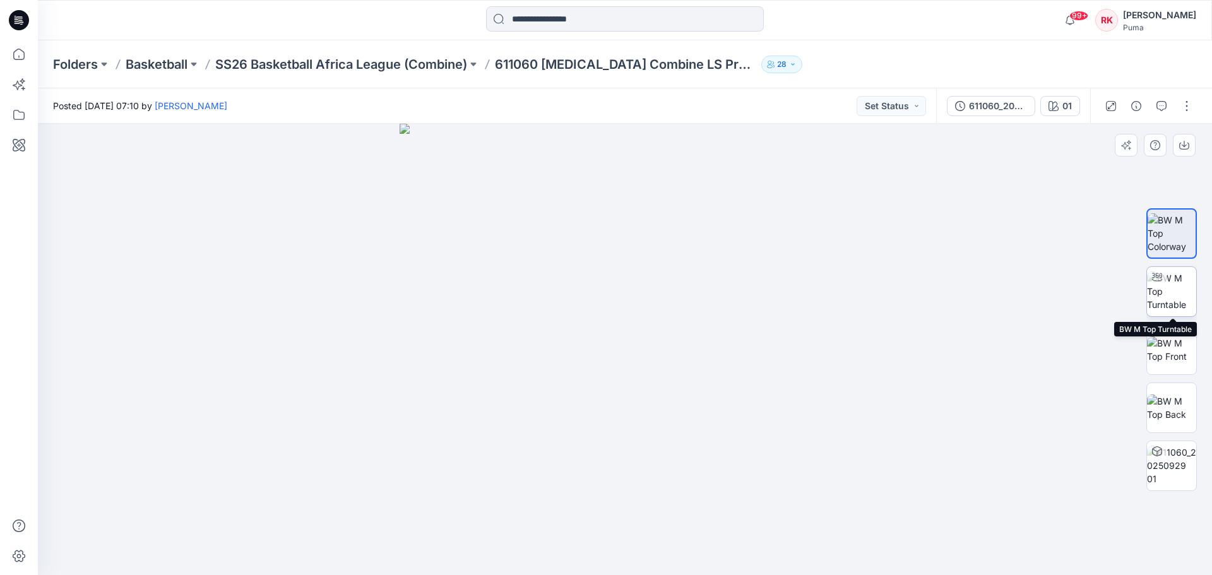
click at [969, 296] on img at bounding box center [1171, 291] width 49 height 40
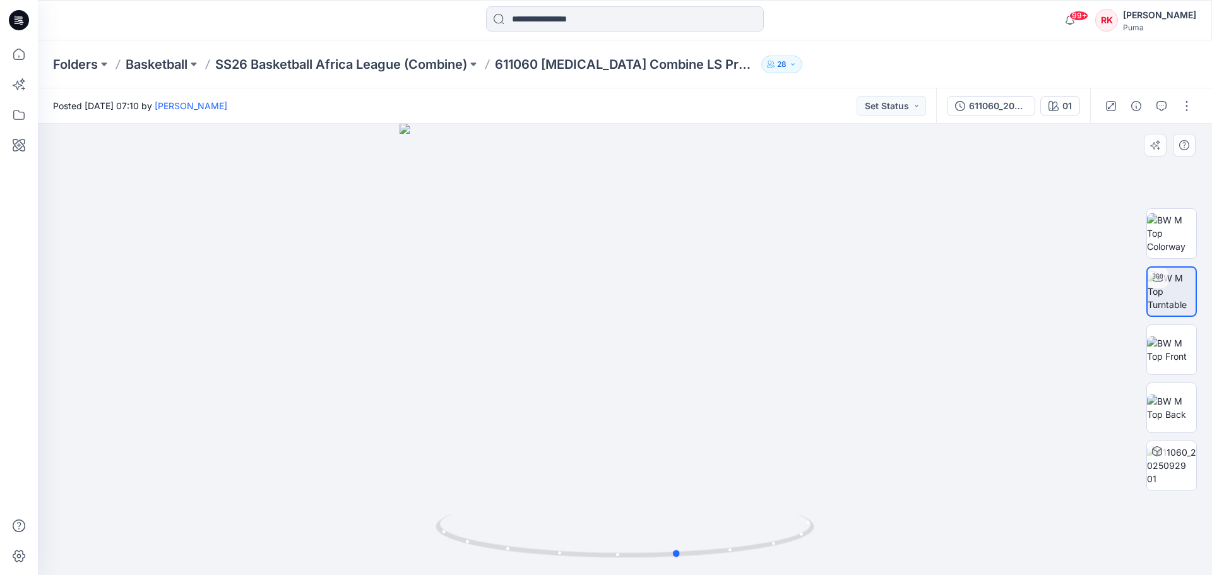
drag, startPoint x: 676, startPoint y: 298, endPoint x: 352, endPoint y: 311, distance: 324.0
click at [352, 311] on div at bounding box center [625, 349] width 1174 height 451
click at [444, 64] on p "SS26 Basketball Africa League (Combine)" at bounding box center [341, 65] width 252 height 18
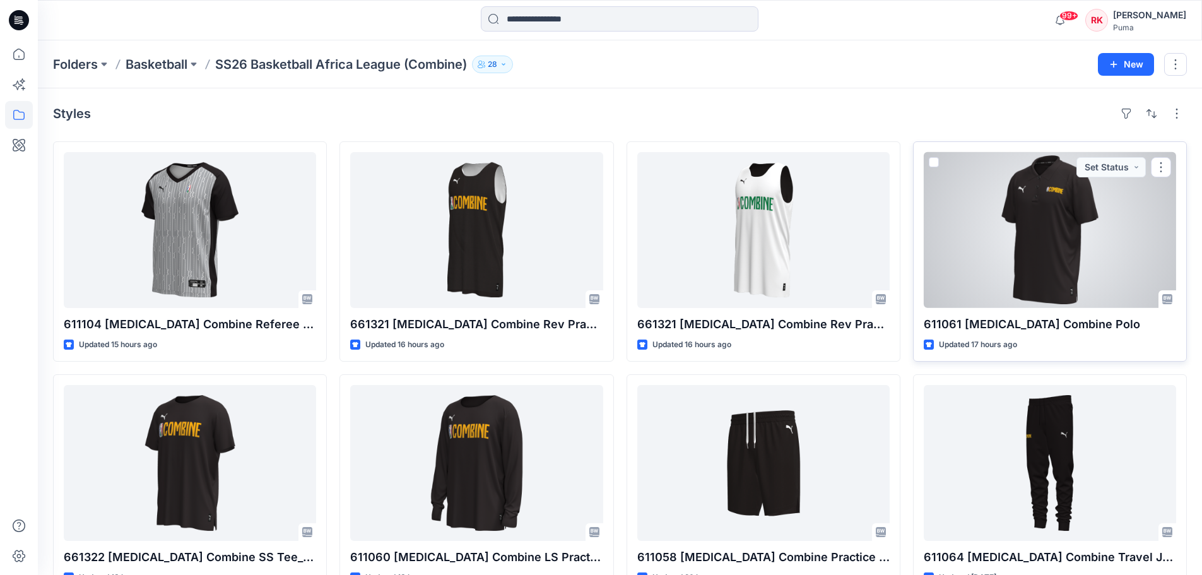
click at [969, 217] on div at bounding box center [1050, 230] width 252 height 156
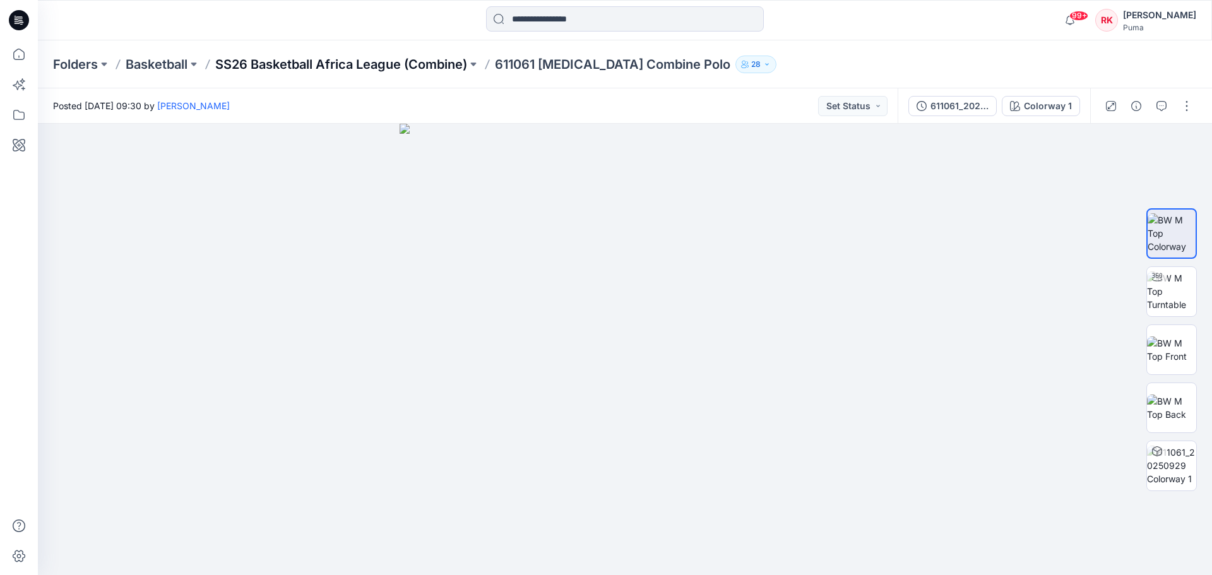
click at [359, 69] on p "SS26 Basketball Africa League (Combine)" at bounding box center [341, 65] width 252 height 18
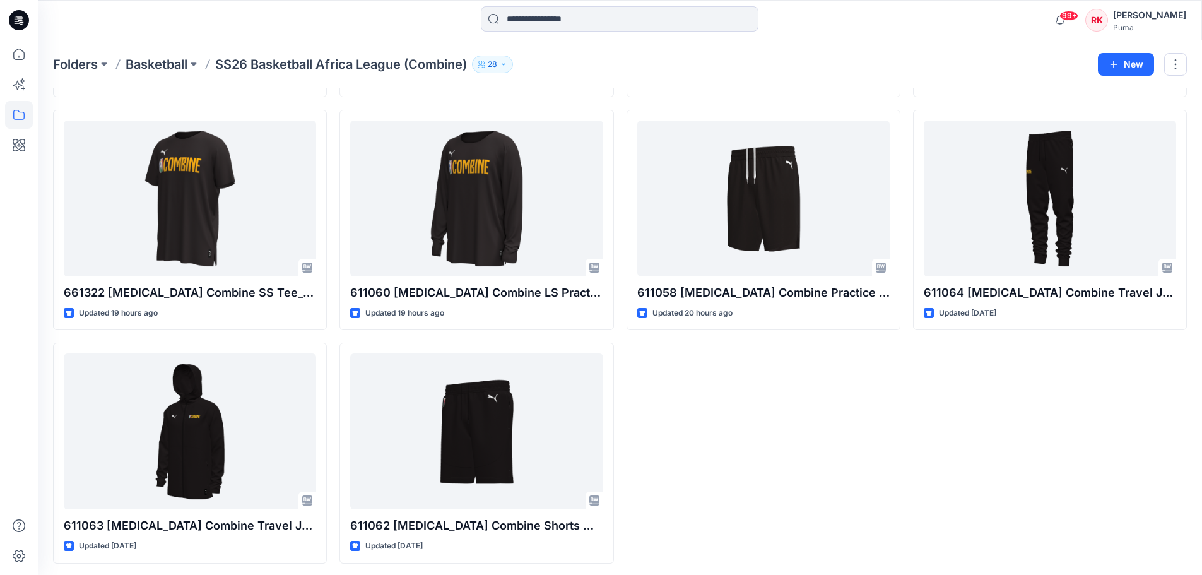
scroll to position [79, 0]
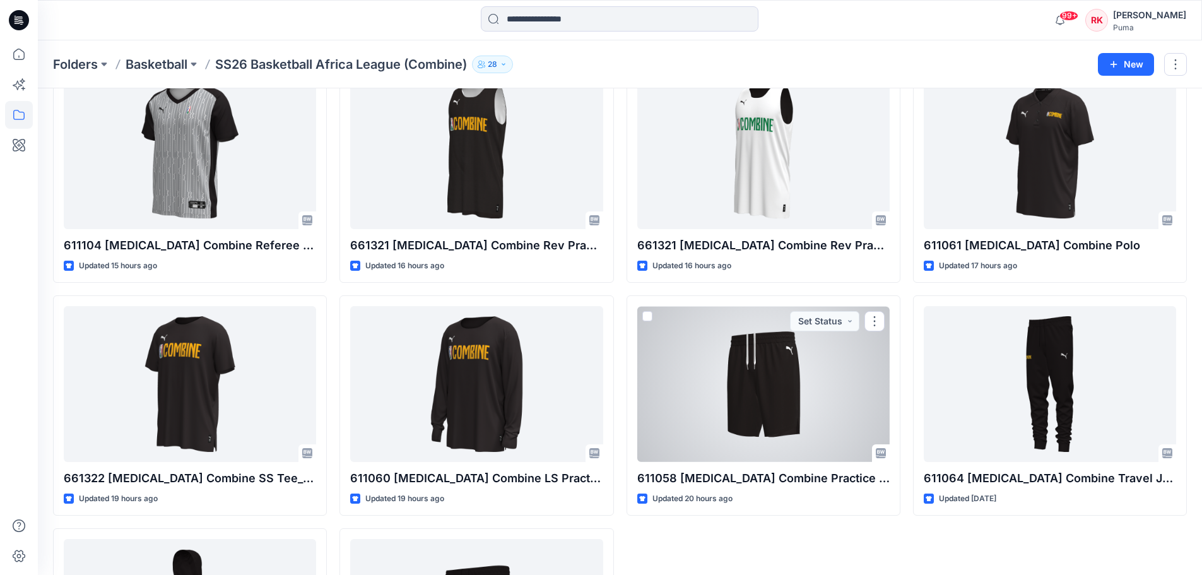
drag, startPoint x: 793, startPoint y: 369, endPoint x: 953, endPoint y: 353, distance: 161.1
click at [793, 369] on div at bounding box center [764, 384] width 252 height 156
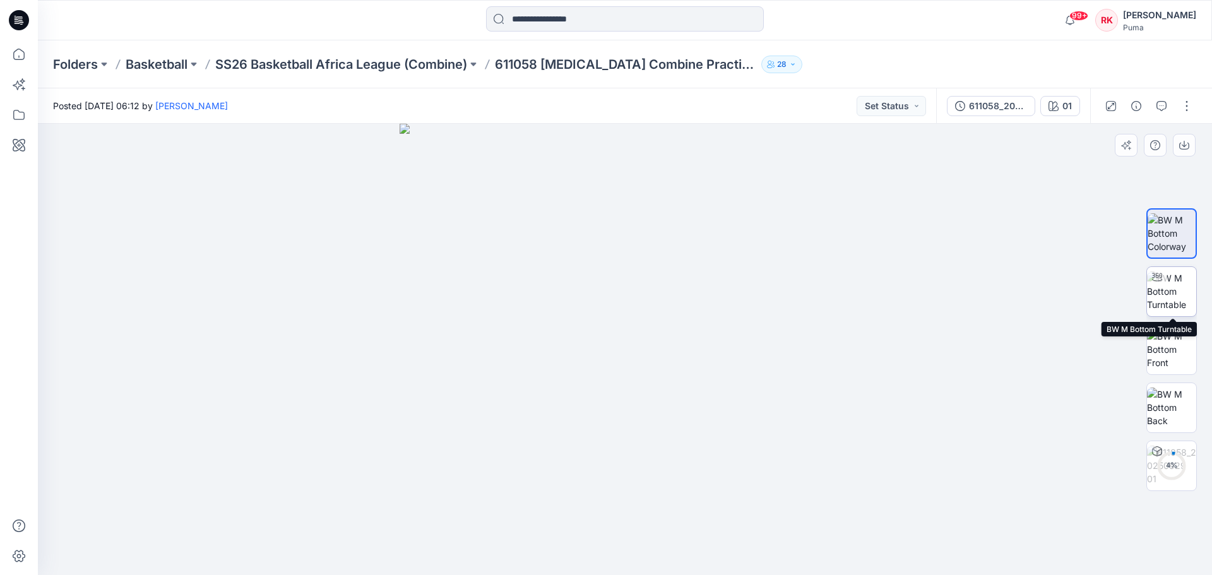
click at [969, 296] on img at bounding box center [1171, 291] width 49 height 40
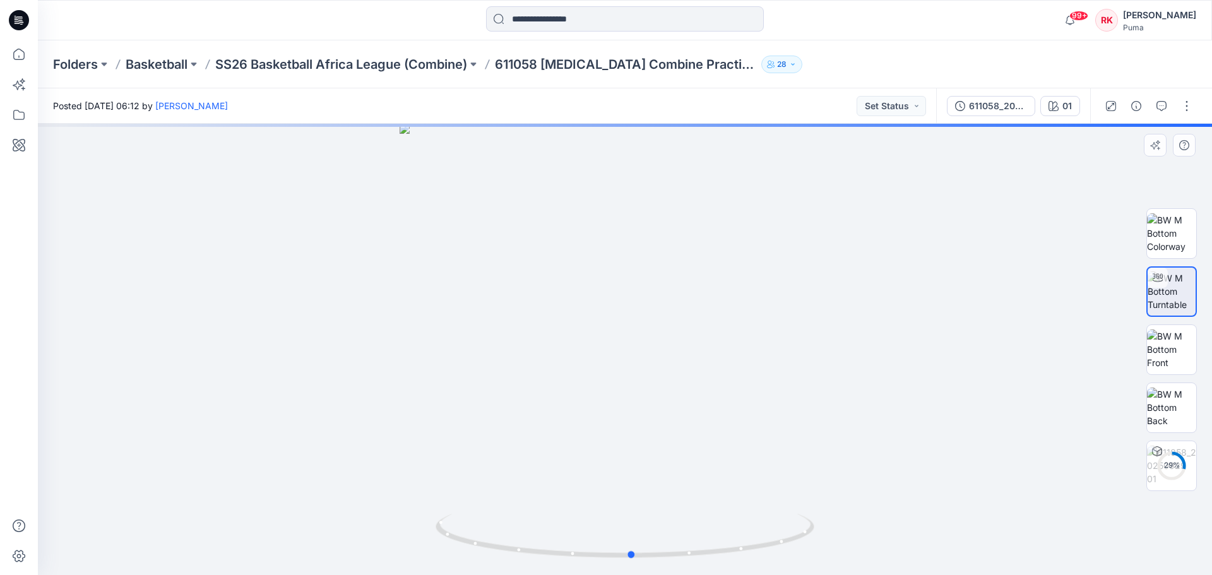
drag, startPoint x: 641, startPoint y: 236, endPoint x: 651, endPoint y: 384, distance: 148.0
click at [651, 394] on div at bounding box center [625, 349] width 1174 height 451
drag, startPoint x: 631, startPoint y: 251, endPoint x: 521, endPoint y: 252, distance: 110.5
click at [521, 252] on div at bounding box center [625, 349] width 1174 height 451
drag, startPoint x: 656, startPoint y: 247, endPoint x: 817, endPoint y: 342, distance: 187.1
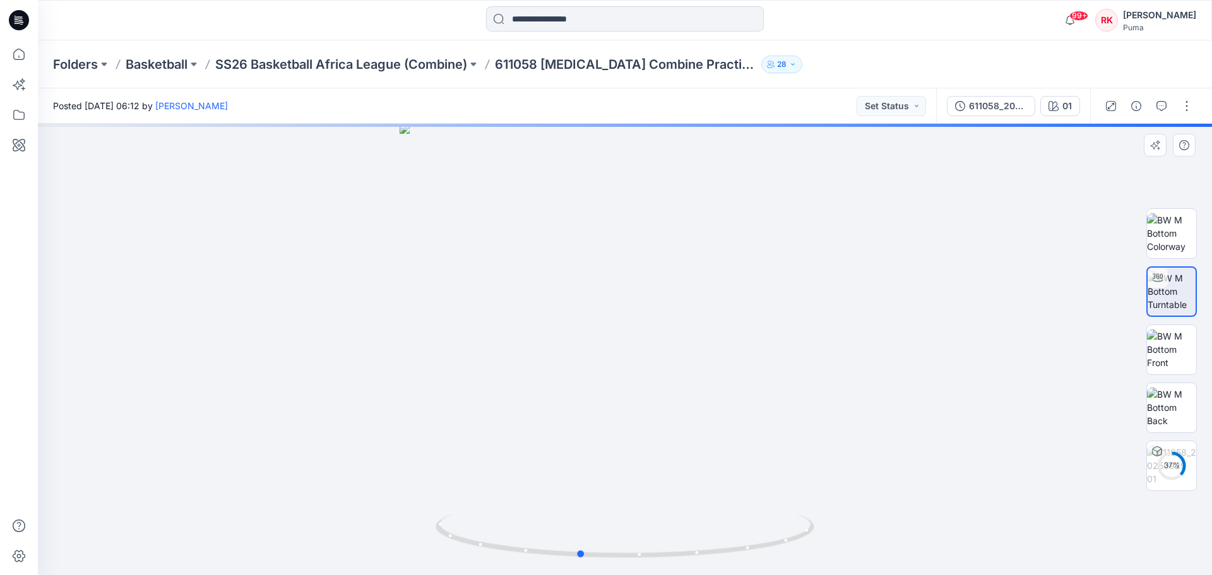
click at [817, 342] on div at bounding box center [625, 349] width 1174 height 451
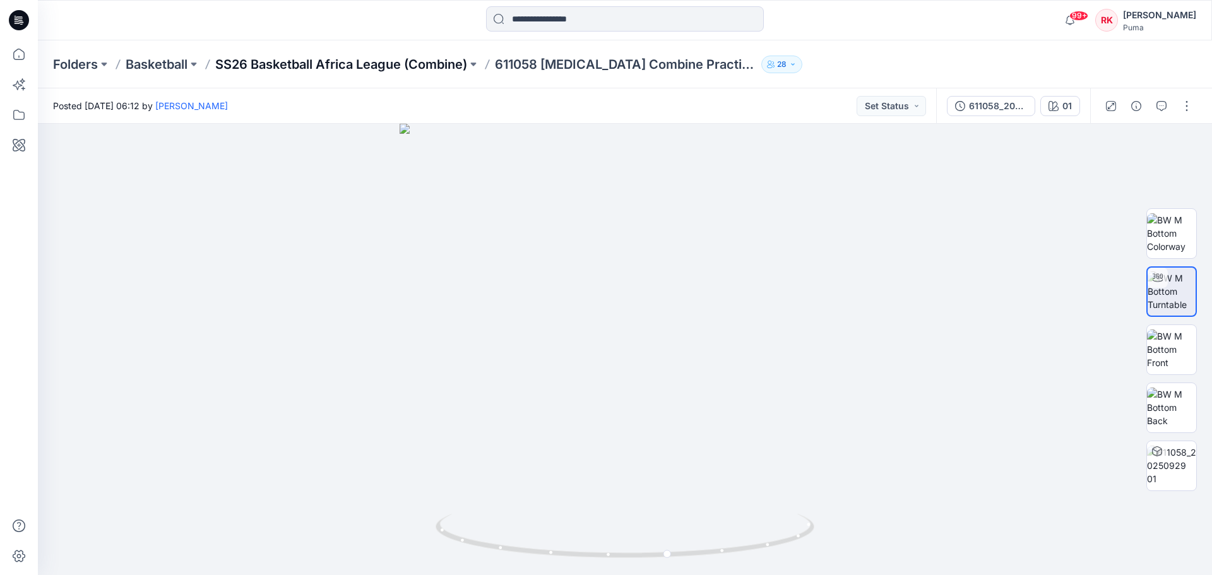
click at [450, 56] on p "SS26 Basketball Africa League (Combine)" at bounding box center [341, 65] width 252 height 18
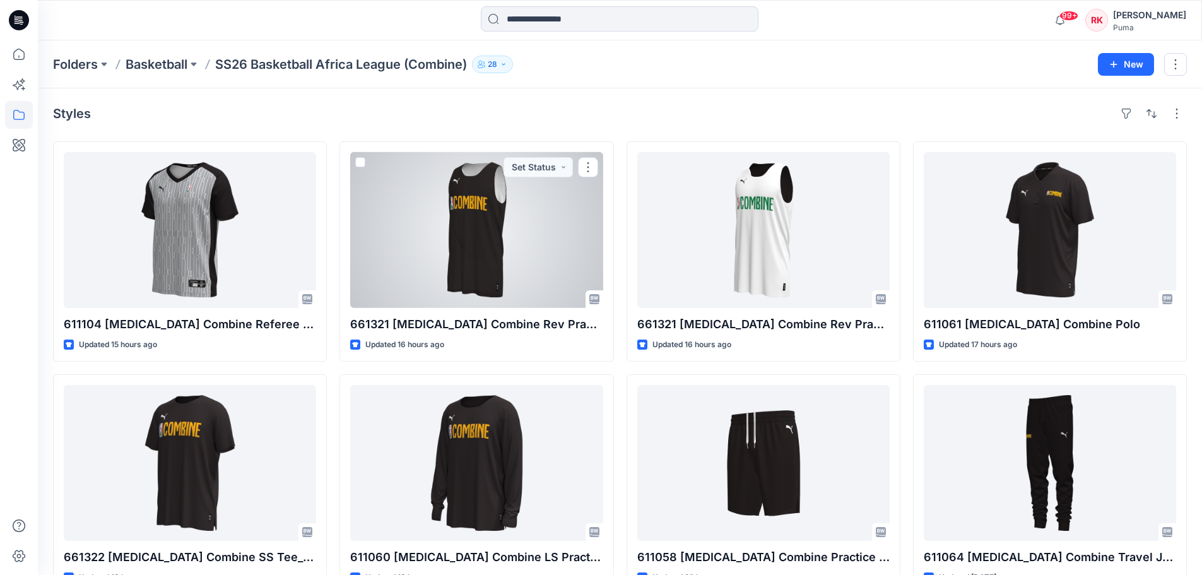
drag, startPoint x: 501, startPoint y: 273, endPoint x: 513, endPoint y: 273, distance: 11.4
click at [501, 273] on div at bounding box center [476, 230] width 252 height 156
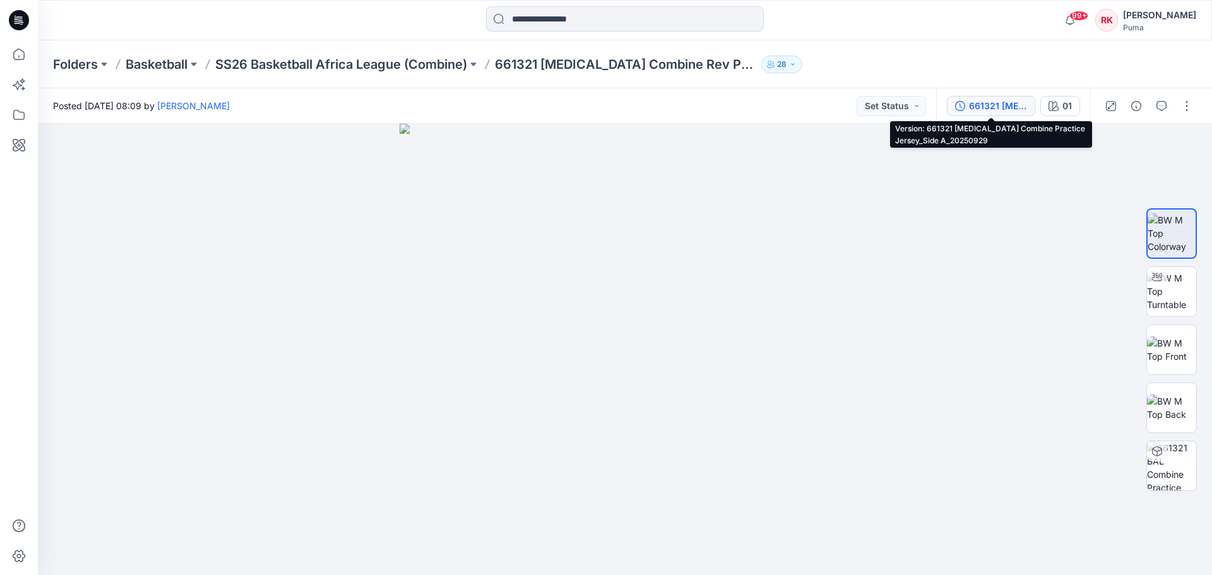
click at [969, 108] on div "661321 [MEDICAL_DATA] Combine Practice Jersey_Side A_20250929" at bounding box center [998, 106] width 58 height 14
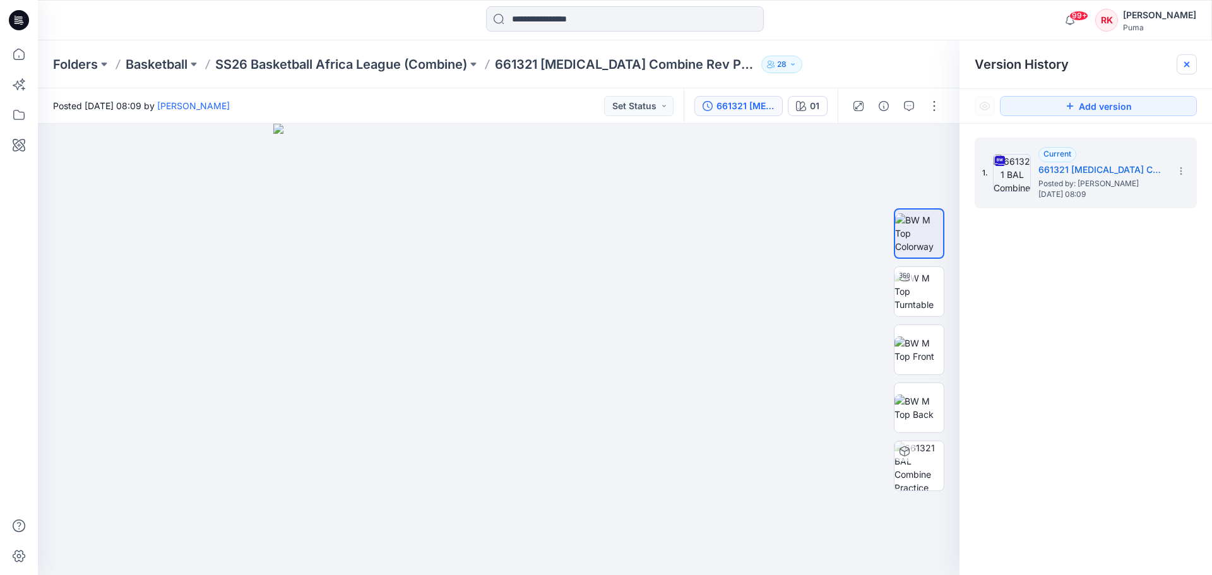
click at [969, 67] on icon at bounding box center [1186, 64] width 5 height 5
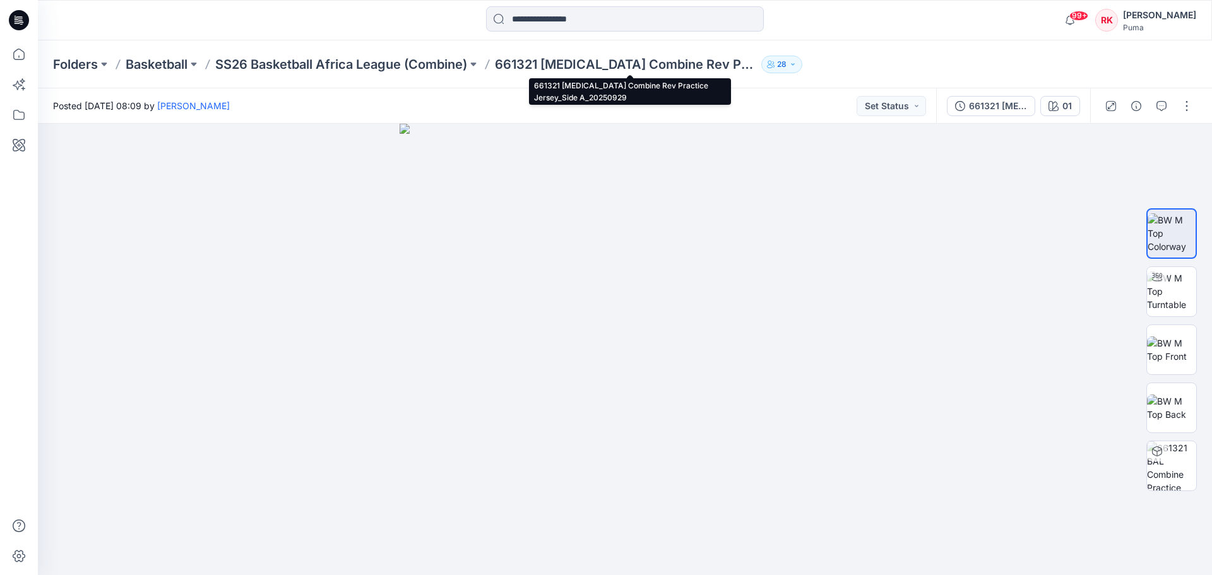
click at [642, 64] on p "661321 [MEDICAL_DATA] Combine Rev Practice Jersey_Side A_20250929" at bounding box center [625, 65] width 261 height 18
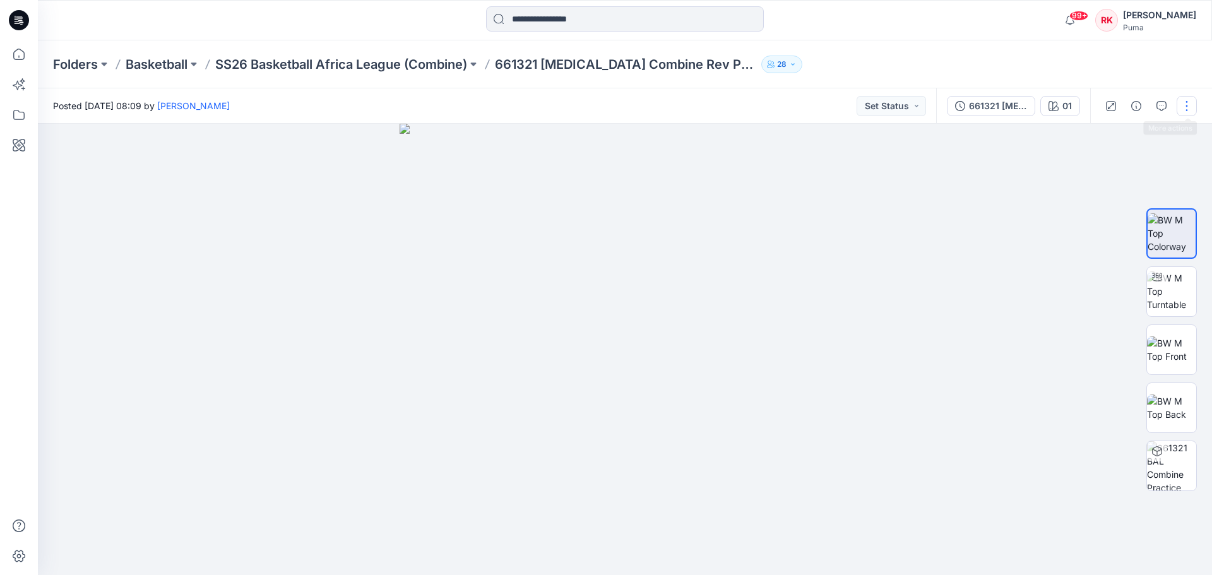
click at [969, 108] on button "button" at bounding box center [1187, 106] width 20 height 20
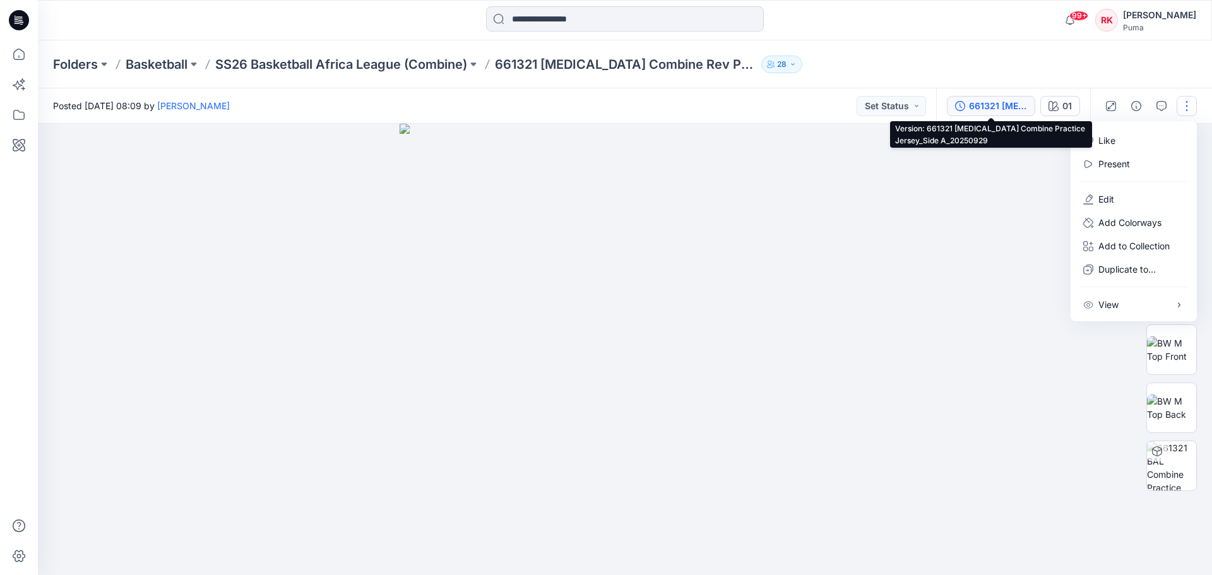
click at [969, 107] on div "661321 [MEDICAL_DATA] Combine Practice Jersey_Side A_20250929" at bounding box center [998, 106] width 58 height 14
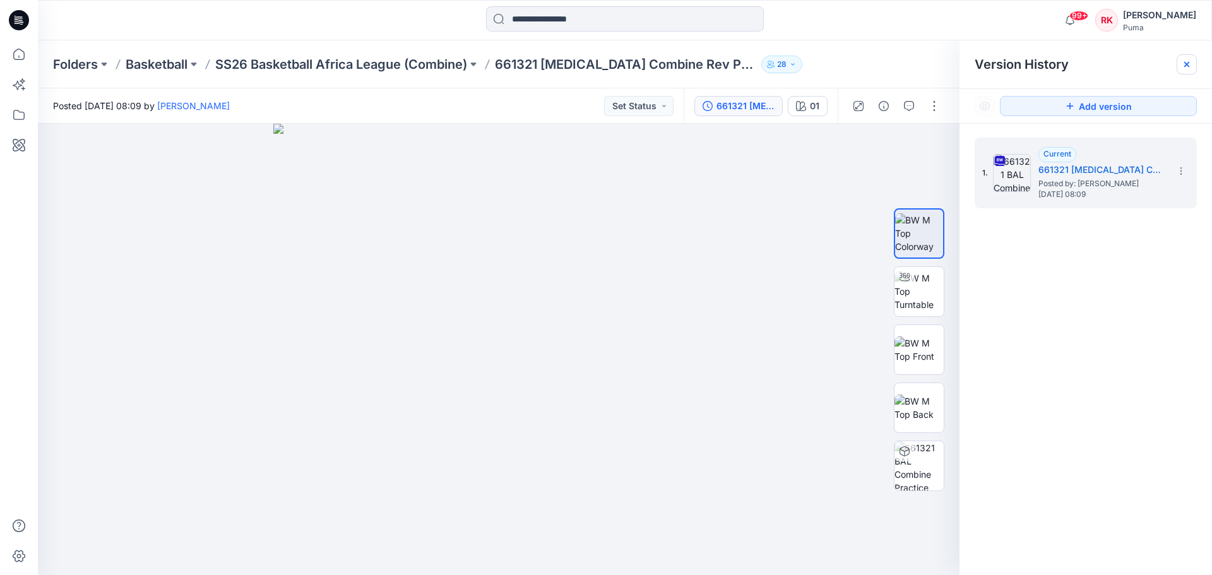
click at [969, 65] on div at bounding box center [1187, 64] width 20 height 20
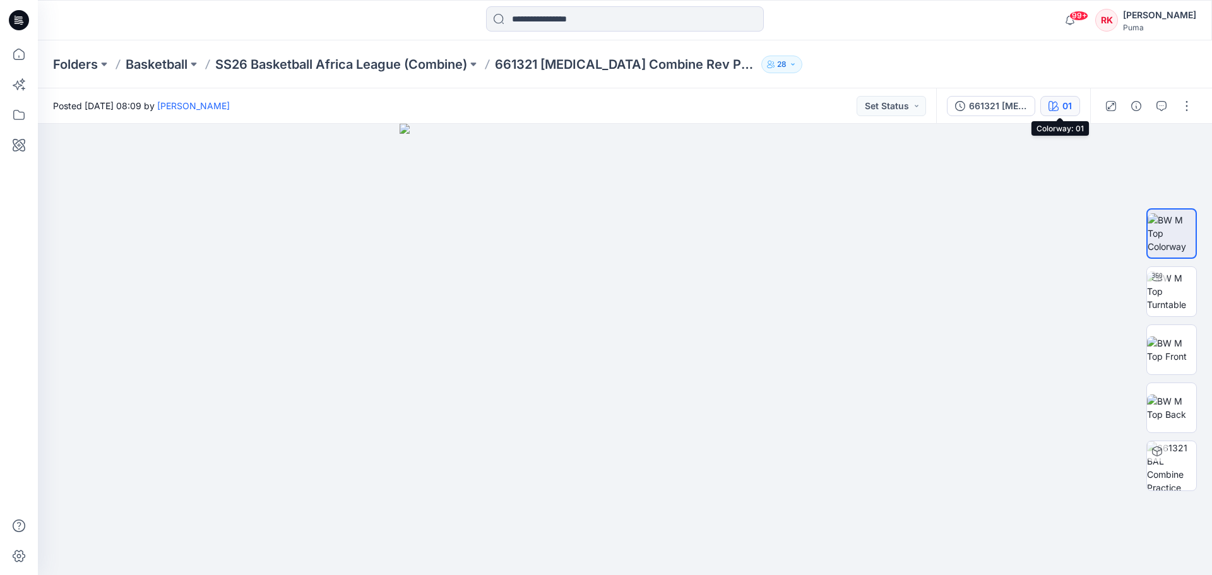
click at [969, 104] on icon "button" at bounding box center [1053, 106] width 10 height 10
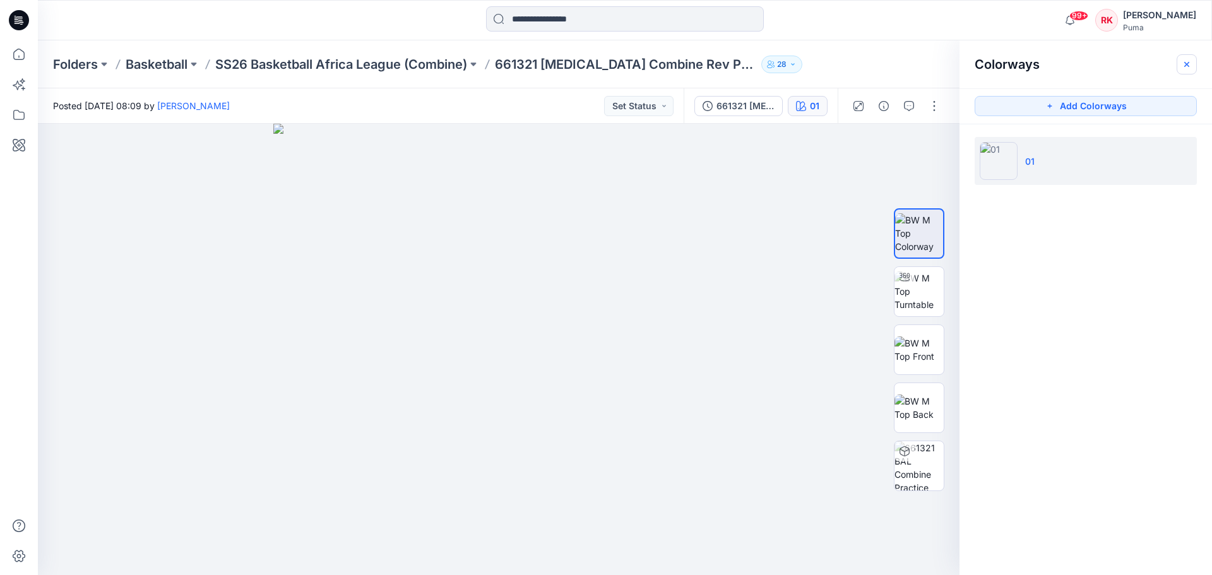
click at [969, 66] on icon "button" at bounding box center [1187, 64] width 10 height 10
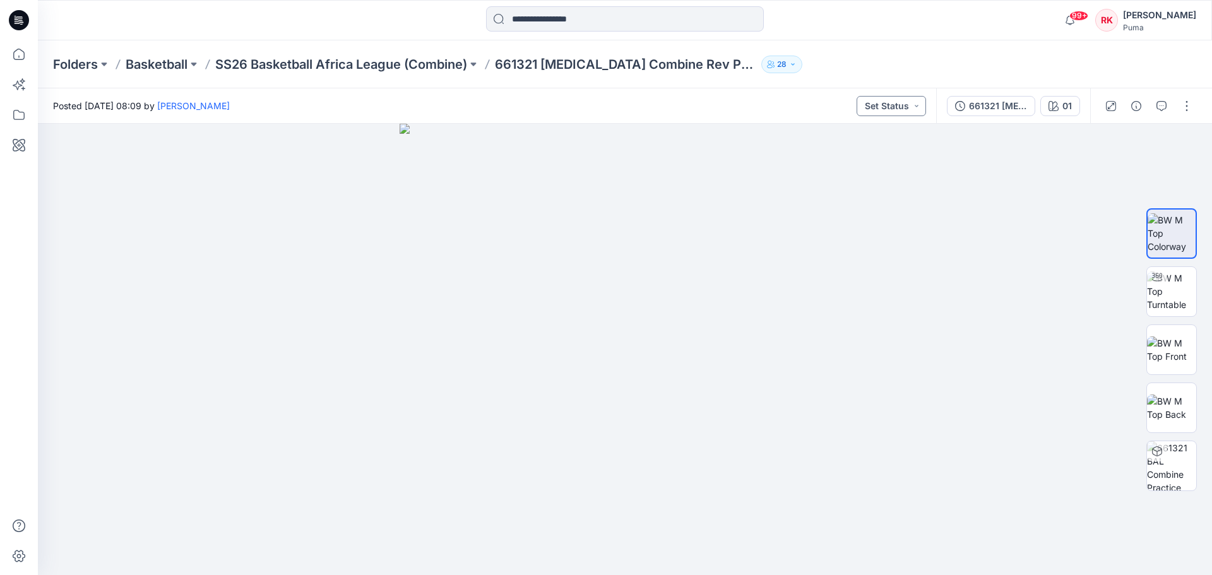
click at [908, 105] on button "Set Status" at bounding box center [891, 106] width 69 height 20
click at [777, 129] on img at bounding box center [625, 349] width 451 height 451
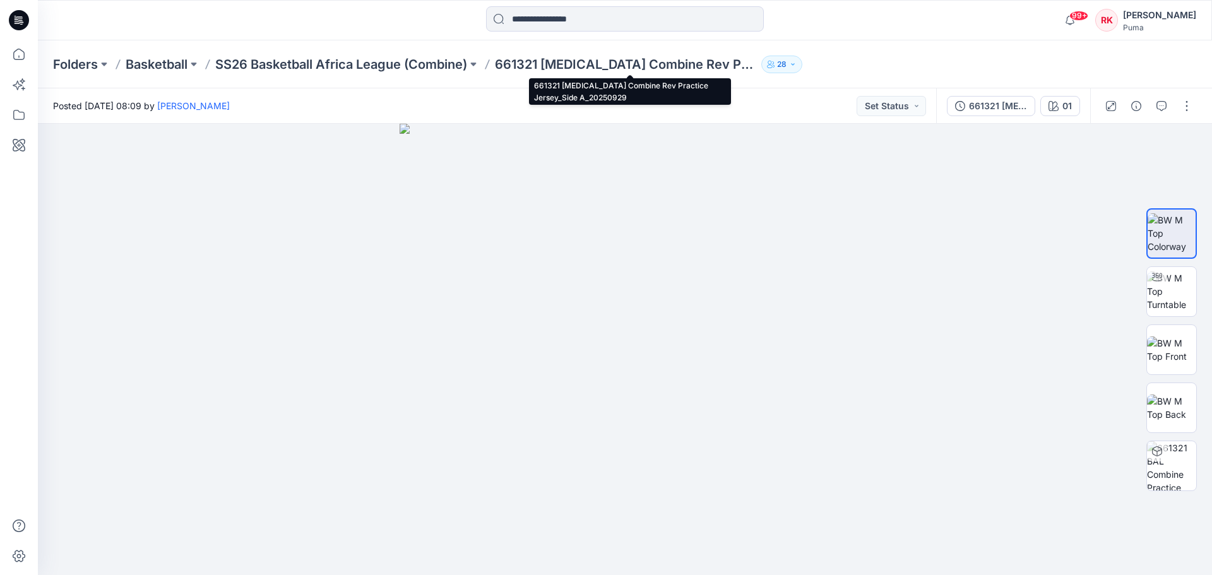
click at [685, 61] on p "661321 [MEDICAL_DATA] Combine Rev Practice Jersey_Side A_20250929" at bounding box center [625, 65] width 261 height 18
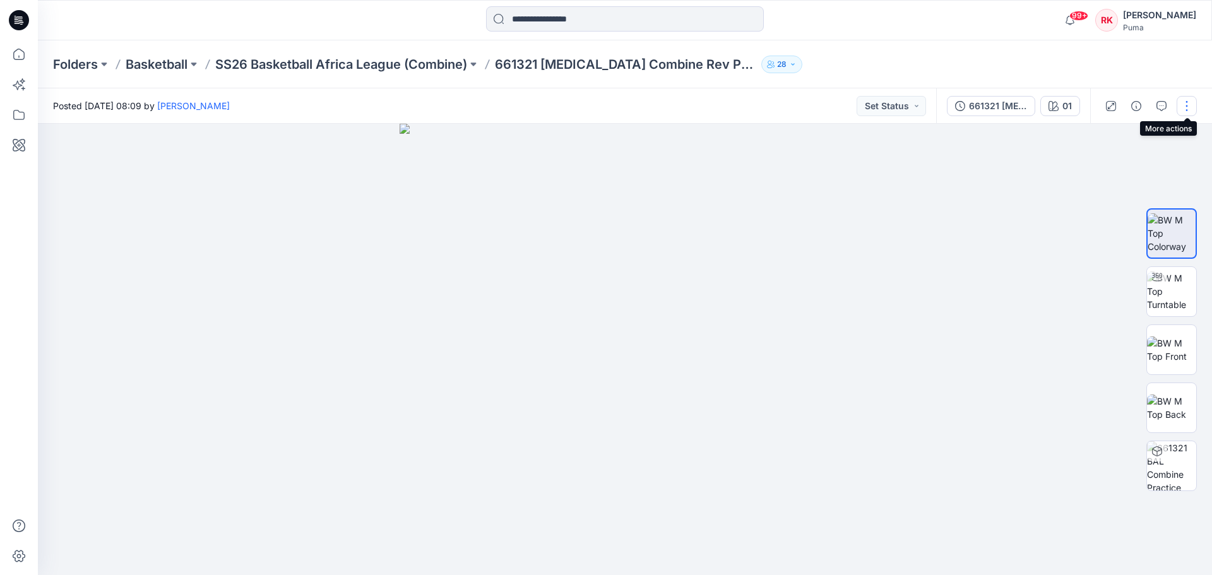
click at [969, 107] on button "button" at bounding box center [1187, 106] width 20 height 20
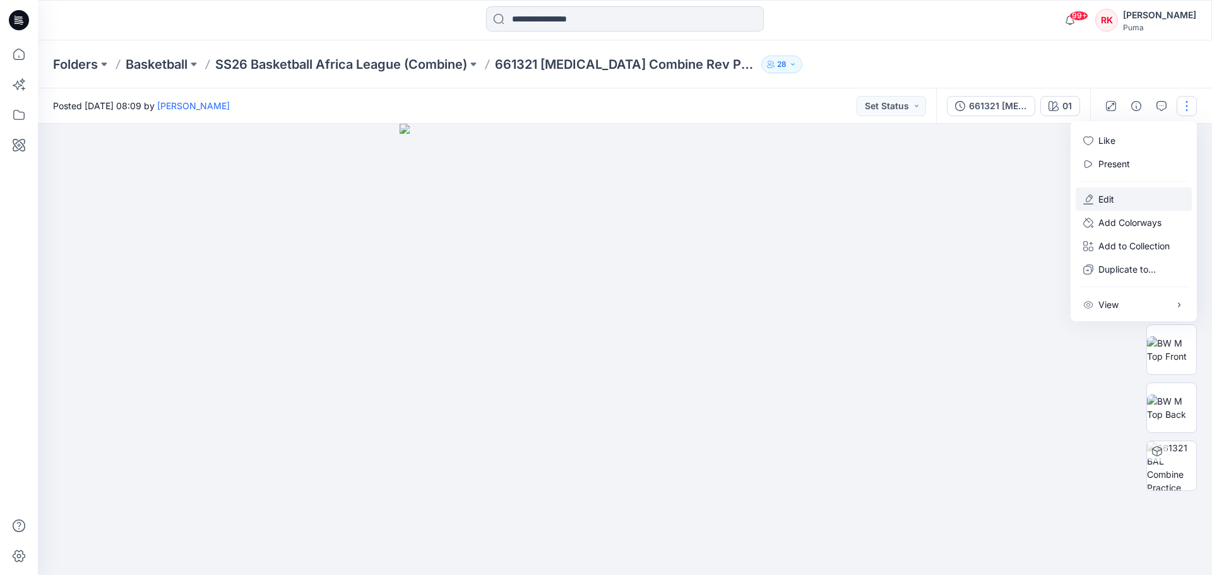
click at [969, 197] on p "Edit" at bounding box center [1106, 199] width 16 height 13
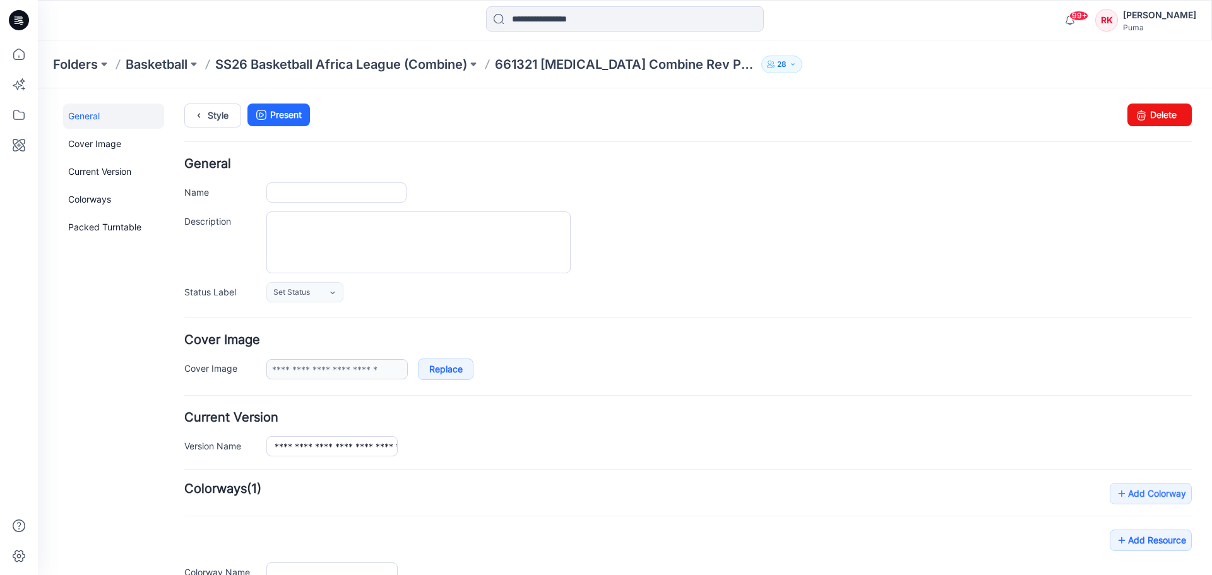
type input "**********"
type input "**"
type input "**********"
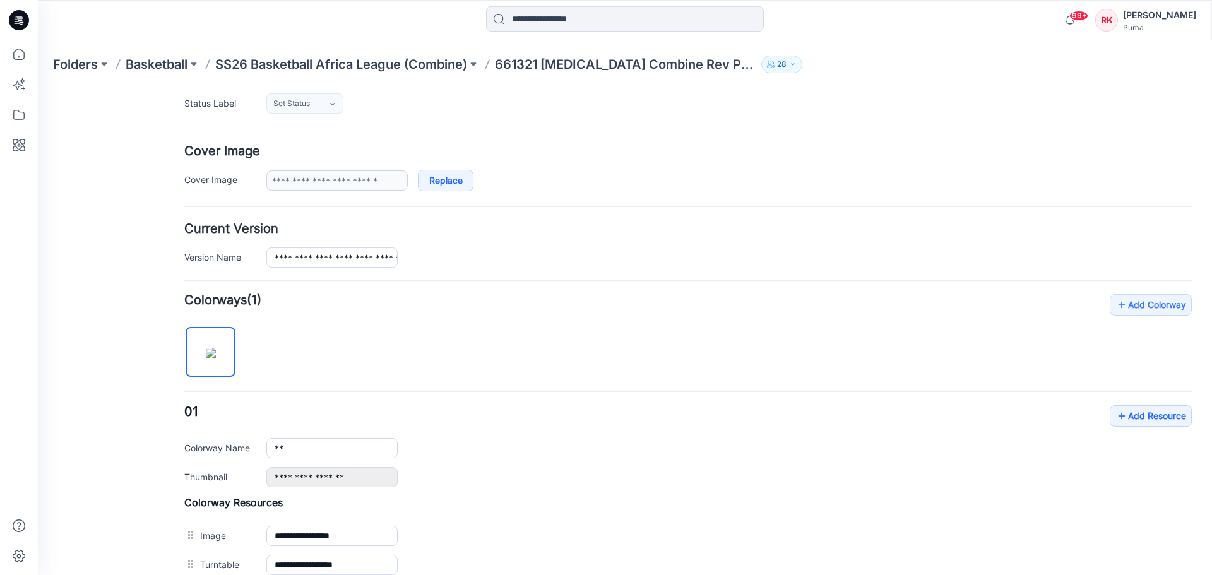
scroll to position [46, 0]
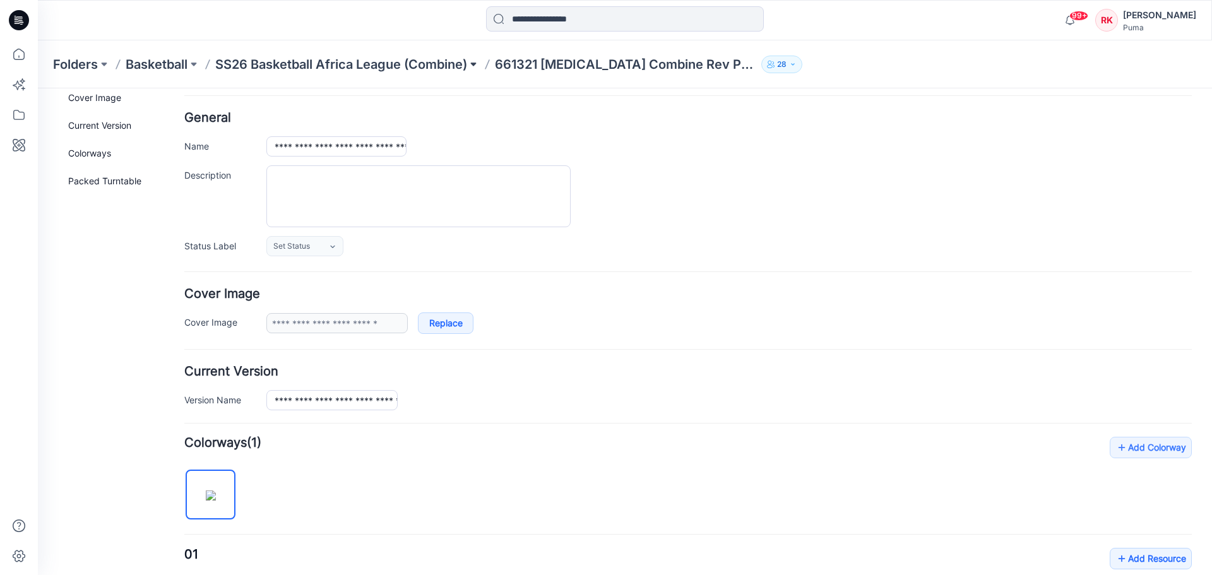
click at [473, 66] on button at bounding box center [473, 65] width 13 height 18
click at [657, 111] on div "Style Present Changes Saved Delete" at bounding box center [687, 84] width 1007 height 54
click at [388, 59] on p "SS26 Basketball Africa League (Combine)" at bounding box center [341, 65] width 252 height 18
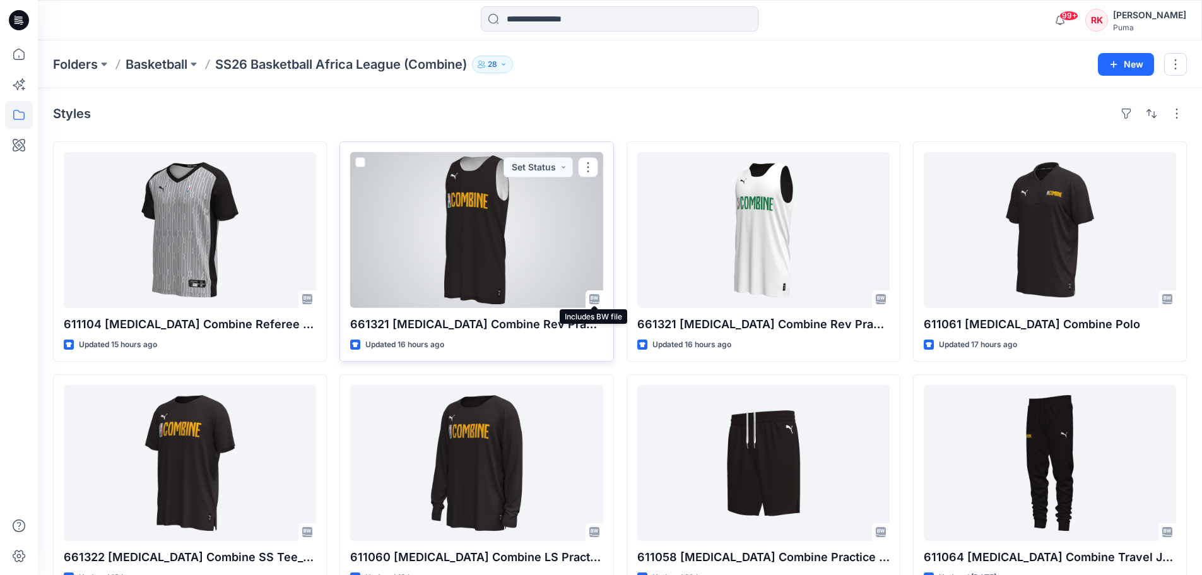
click at [595, 300] on icon at bounding box center [595, 299] width 10 height 10
click at [542, 254] on div at bounding box center [476, 230] width 252 height 156
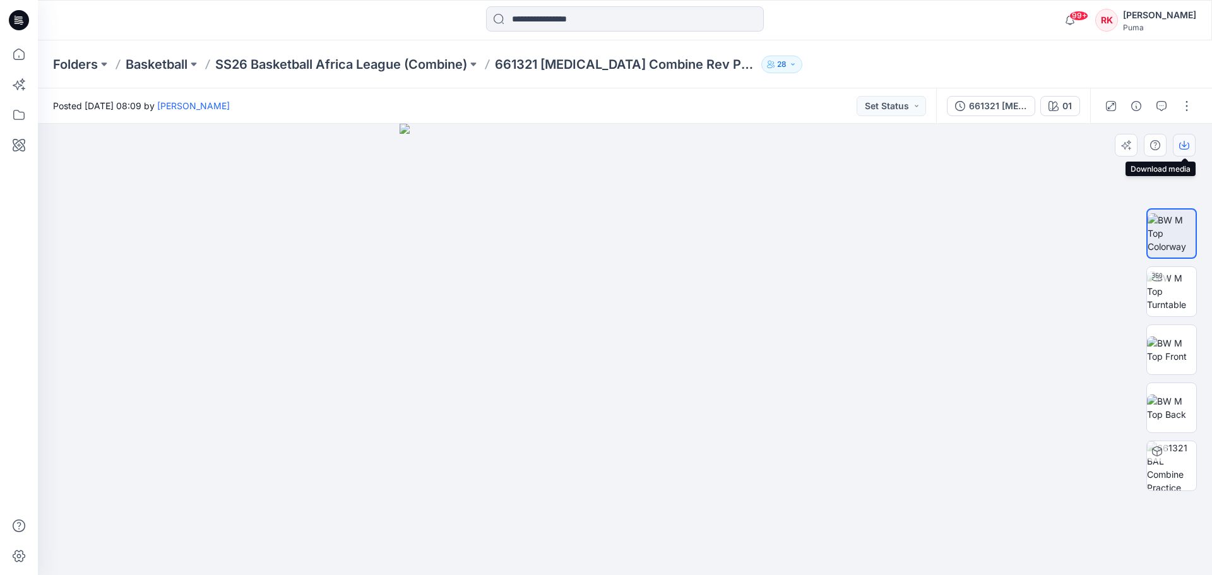
click at [1184, 151] on button "button" at bounding box center [1184, 145] width 23 height 23
click at [1185, 107] on button "button" at bounding box center [1187, 106] width 20 height 20
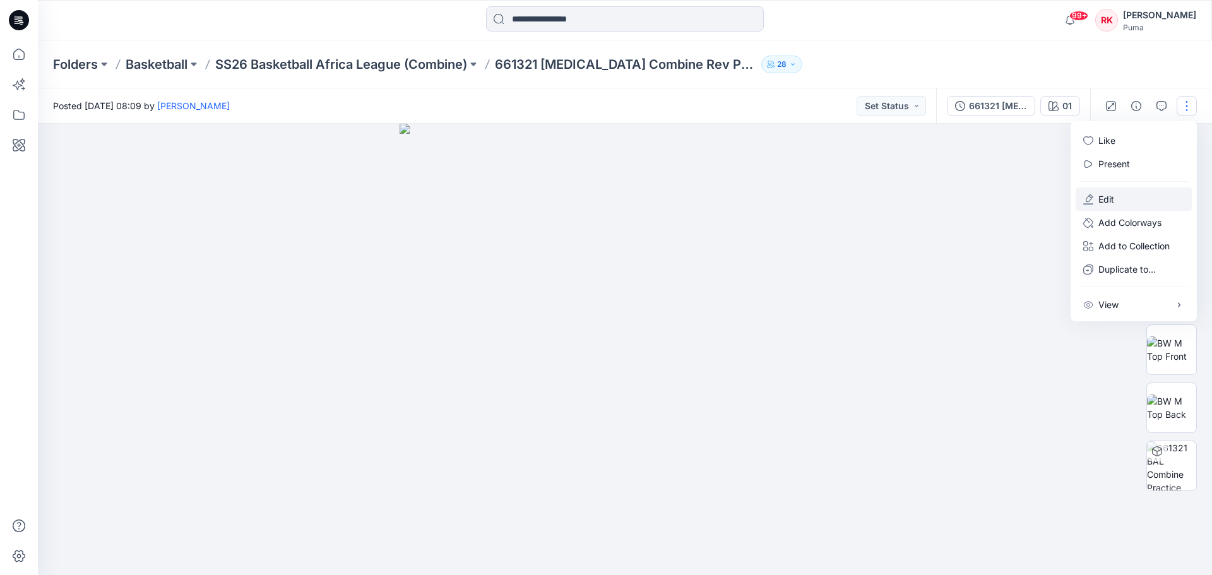
click at [1124, 199] on button "Edit" at bounding box center [1134, 198] width 116 height 23
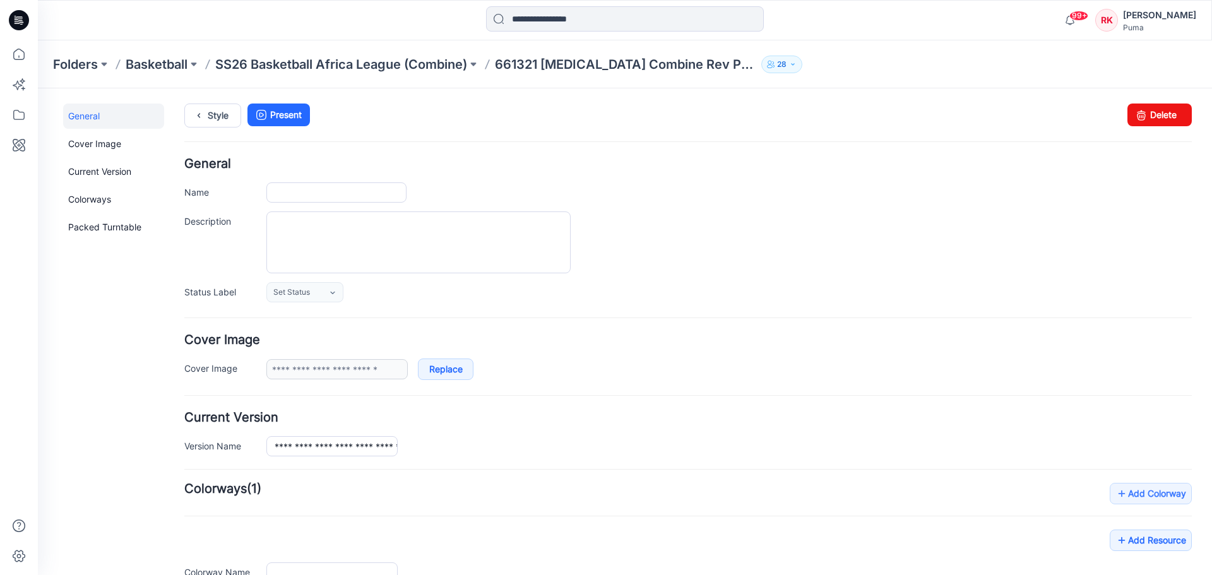
type input "**********"
type input "**"
type input "**********"
click at [105, 141] on link "Cover Image" at bounding box center [113, 143] width 101 height 25
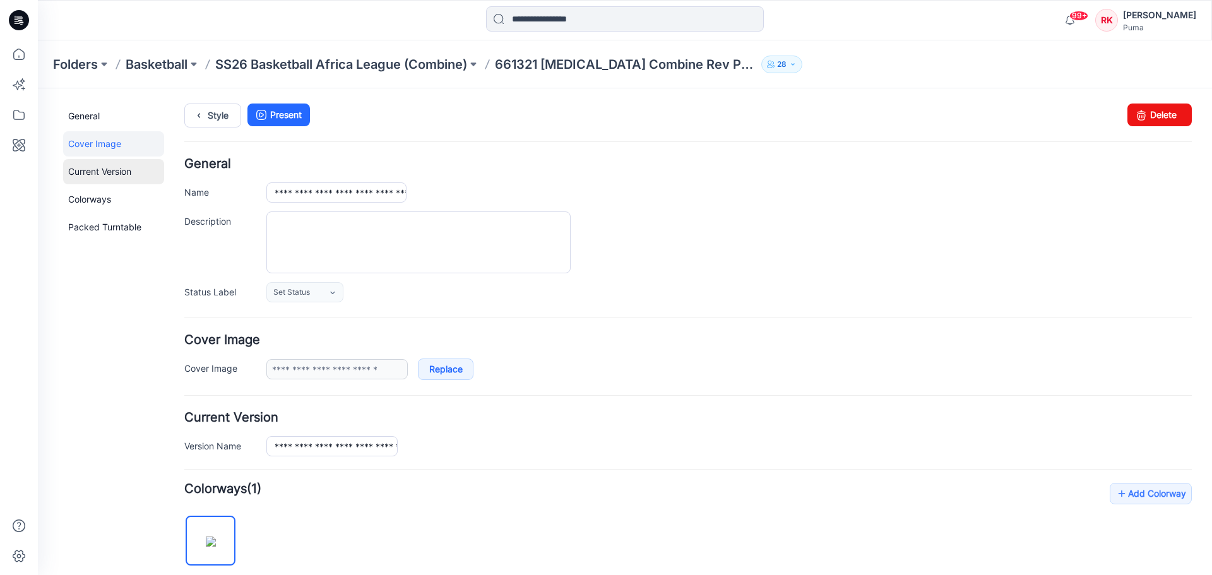
click at [121, 178] on link "Current Version" at bounding box center [113, 171] width 101 height 25
click at [95, 202] on link "Colorways" at bounding box center [113, 199] width 101 height 25
click at [105, 113] on link "General" at bounding box center [113, 116] width 101 height 25
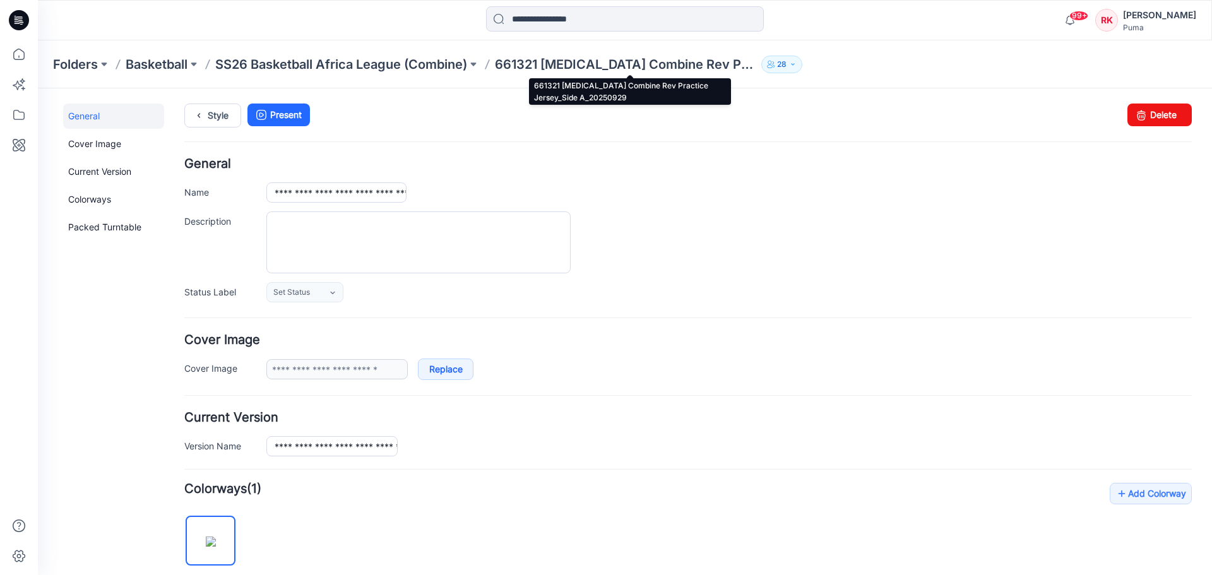
click at [708, 63] on p "661321 [MEDICAL_DATA] Combine Rev Practice Jersey_Side A_20250929" at bounding box center [625, 65] width 261 height 18
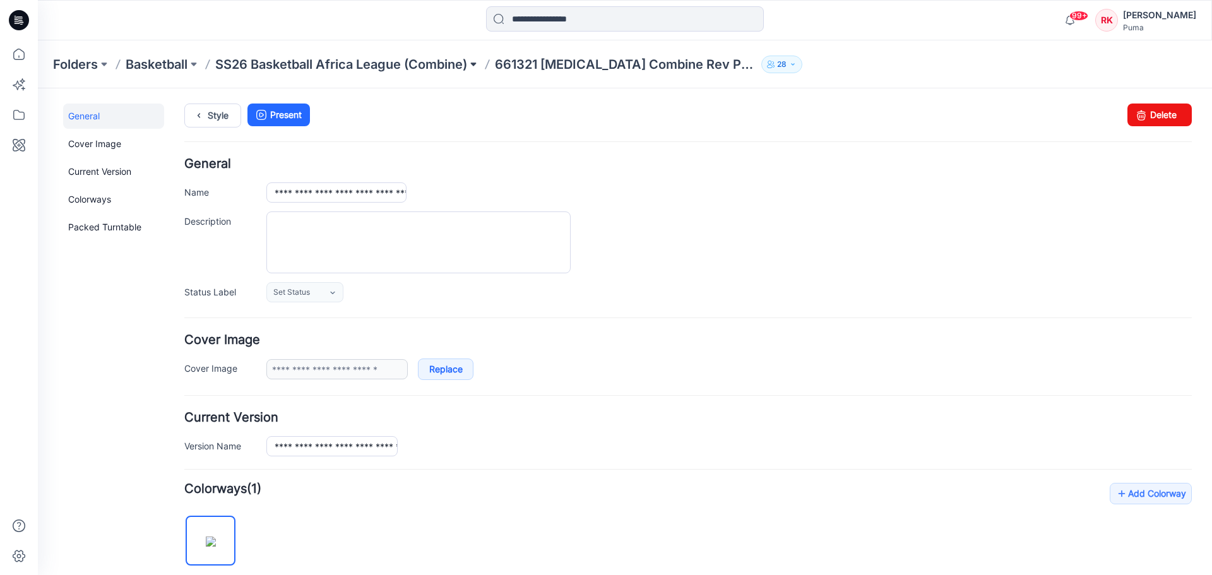
click at [473, 63] on button at bounding box center [473, 65] width 13 height 18
click at [411, 61] on p "SS26 Basketball Africa League (Combine)" at bounding box center [341, 65] width 252 height 18
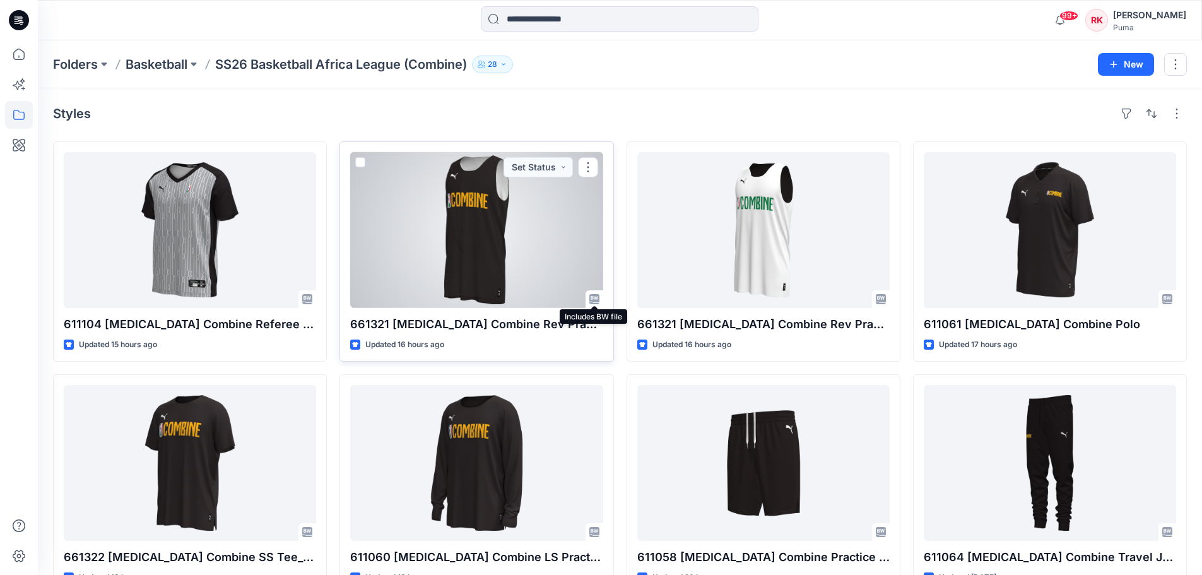
click at [594, 300] on icon at bounding box center [595, 299] width 10 height 10
click at [591, 163] on button "button" at bounding box center [588, 167] width 20 height 20
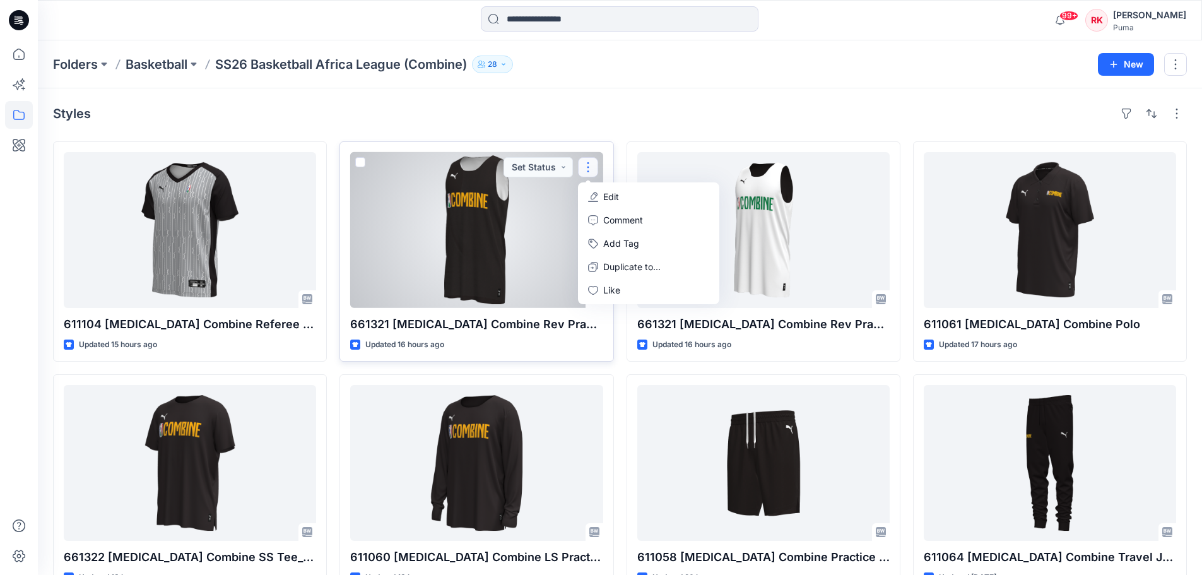
click at [360, 164] on span at bounding box center [360, 162] width 10 height 10
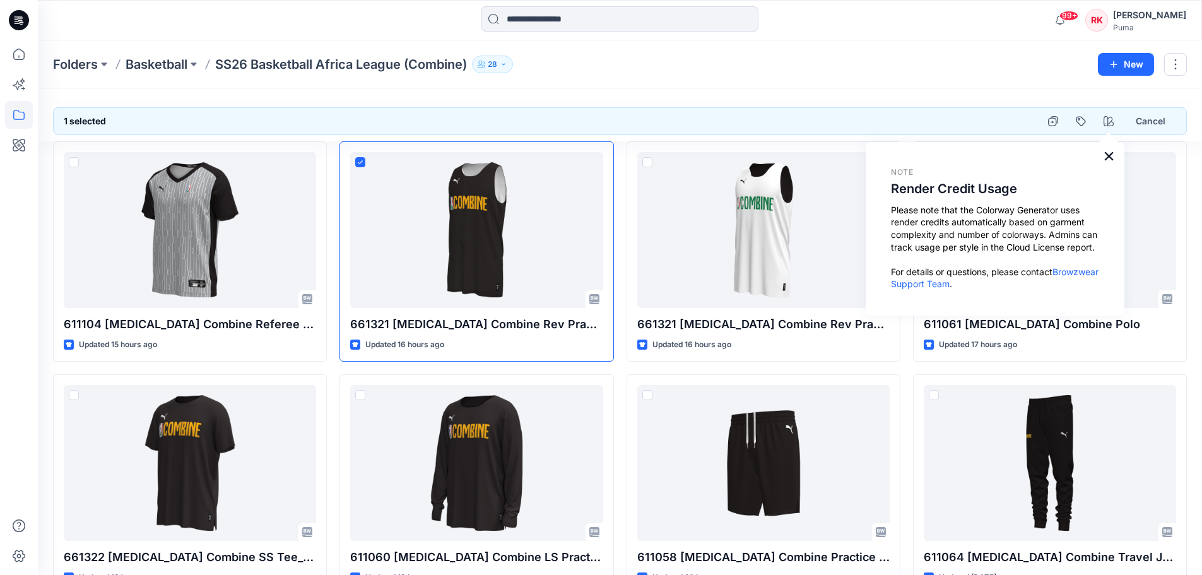
click at [1108, 157] on button "×" at bounding box center [1109, 156] width 12 height 20
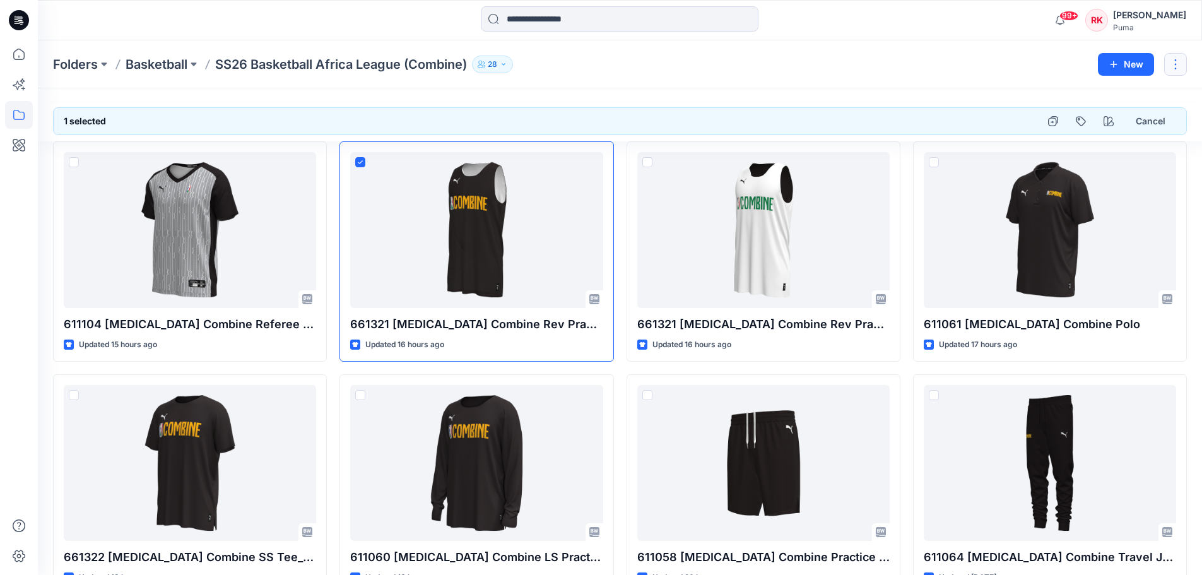
click at [1174, 62] on button "button" at bounding box center [1176, 64] width 23 height 23
click at [756, 83] on div "Folders Basketball SS26 Basketball Africa League (Combine) 28 New Edit [PERSON_…" at bounding box center [620, 64] width 1165 height 48
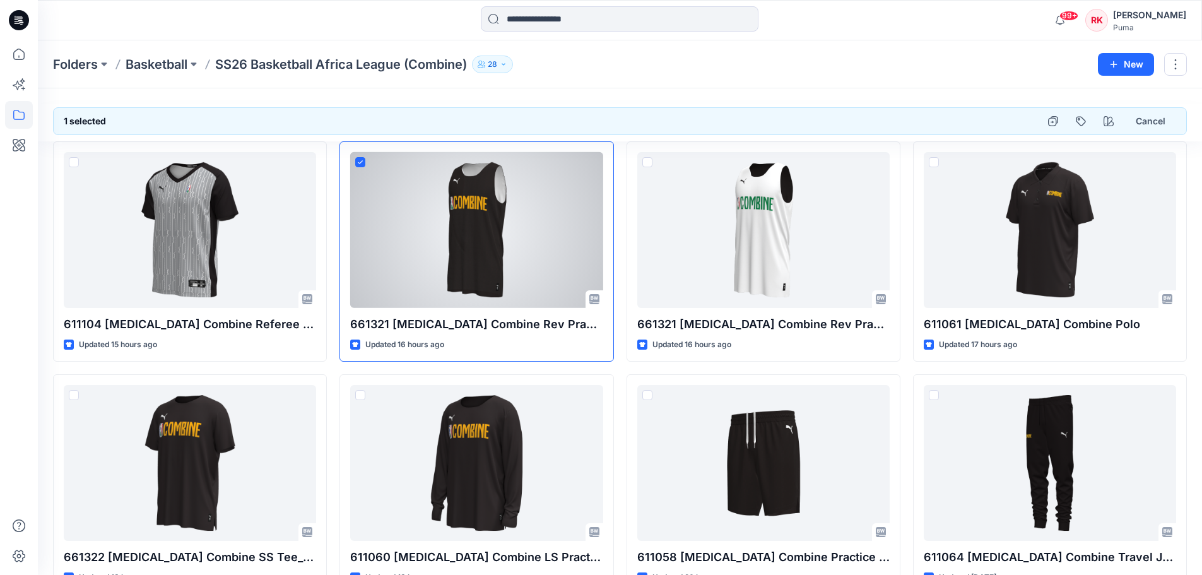
drag, startPoint x: 532, startPoint y: 251, endPoint x: 571, endPoint y: 117, distance: 139.4
click at [581, 114] on div "1 selected Cancel" at bounding box center [620, 121] width 1134 height 28
click at [360, 163] on icon at bounding box center [360, 161] width 5 height 3
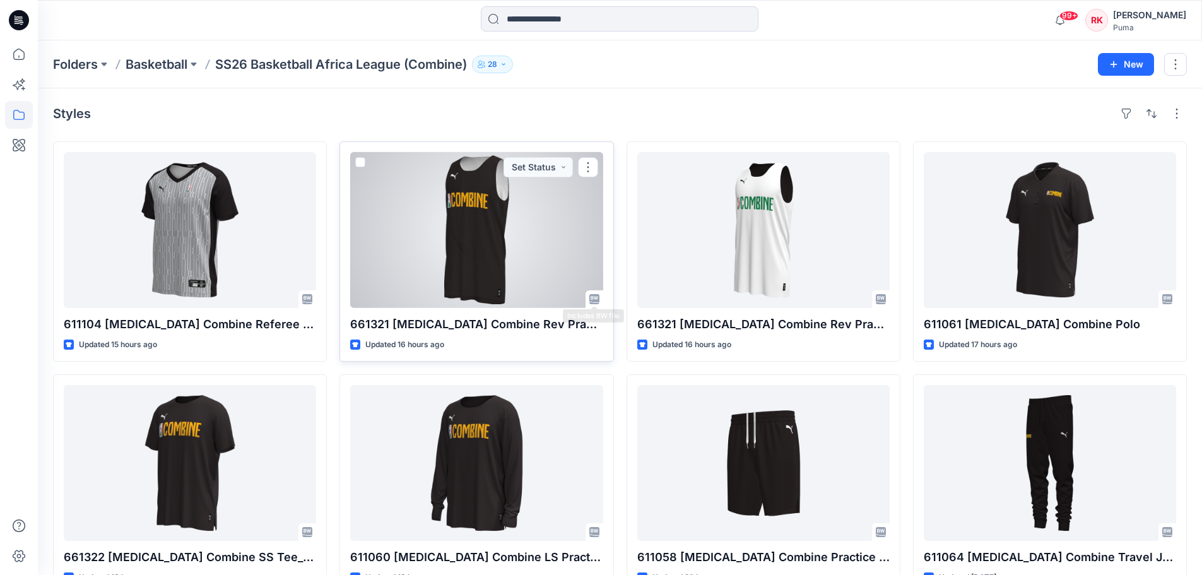
click at [542, 268] on div at bounding box center [476, 230] width 252 height 156
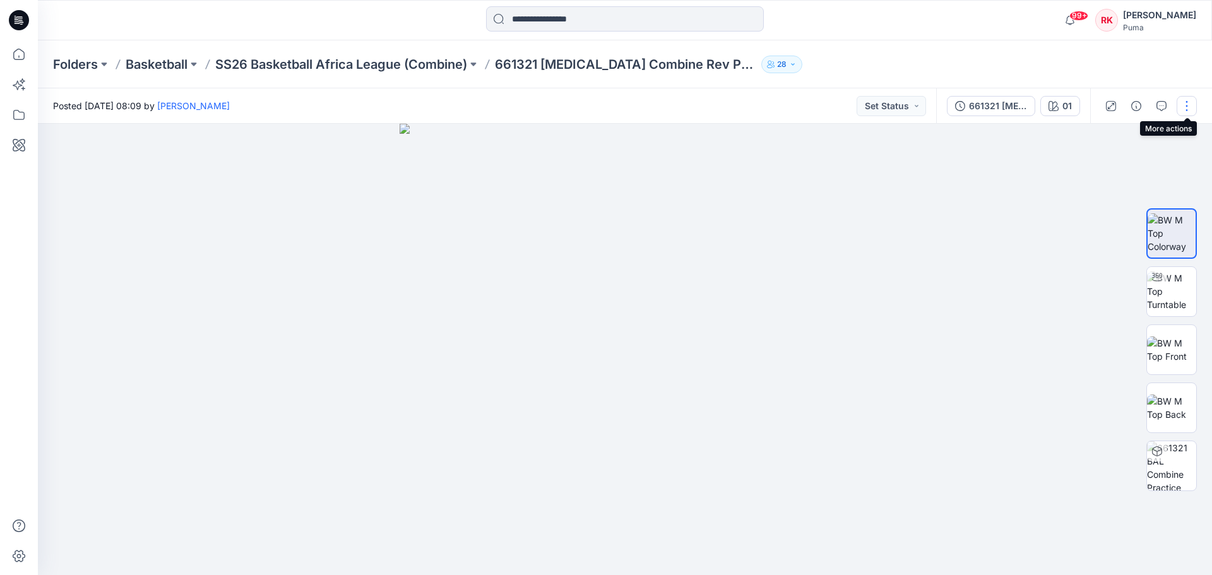
click at [1187, 105] on button "button" at bounding box center [1187, 106] width 20 height 20
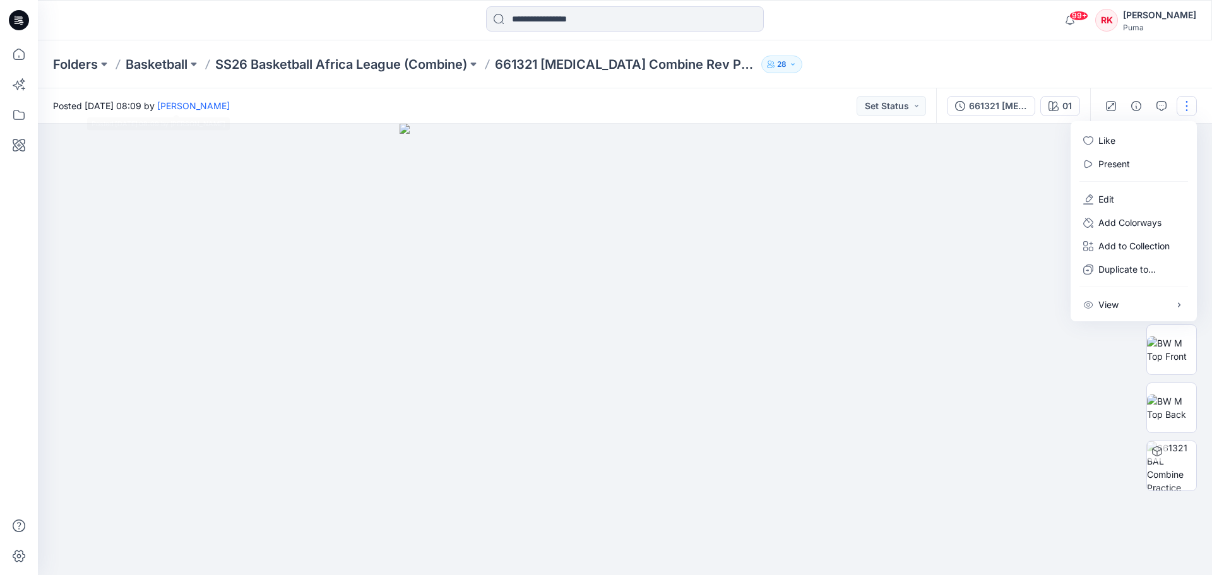
click at [452, 128] on img at bounding box center [625, 349] width 451 height 451
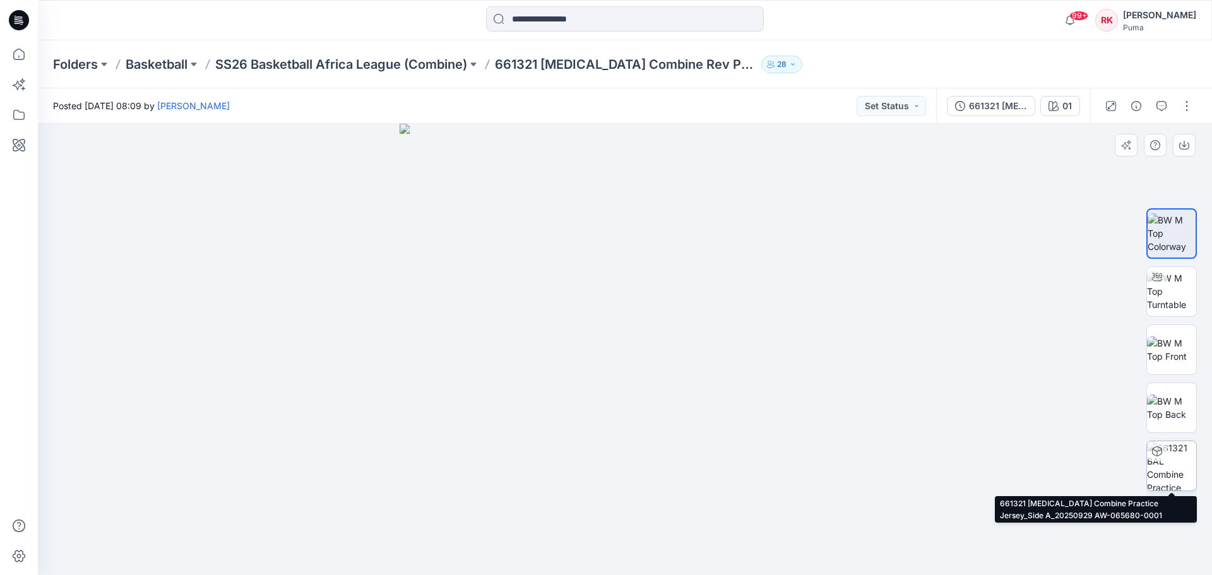
click at [1170, 468] on img at bounding box center [1171, 465] width 49 height 49
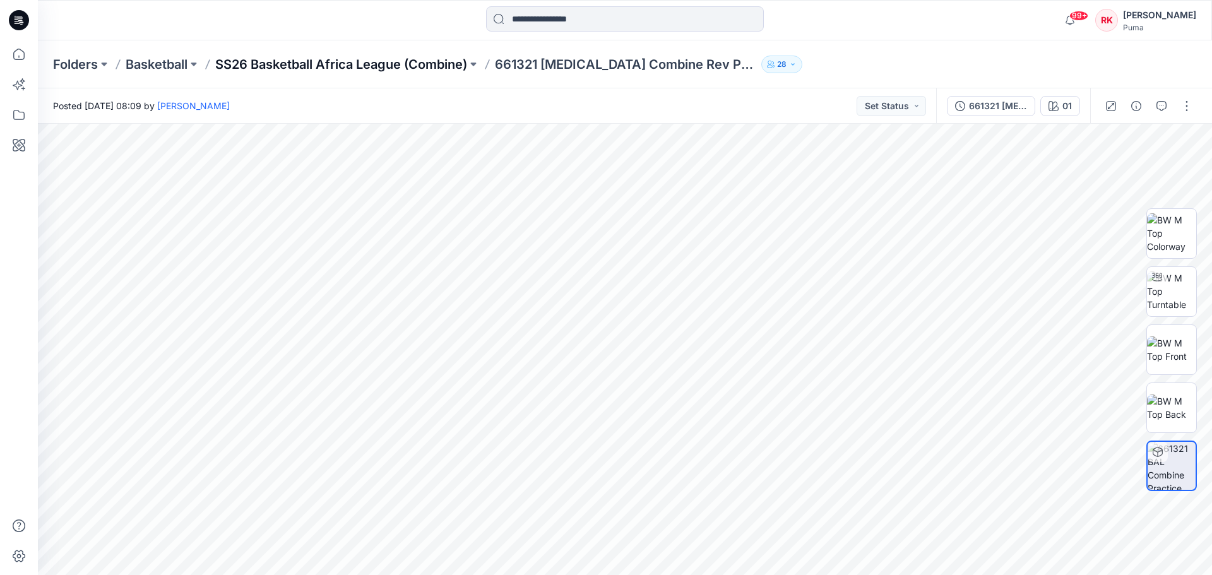
click at [465, 68] on p "SS26 Basketball Africa League (Combine)" at bounding box center [341, 65] width 252 height 18
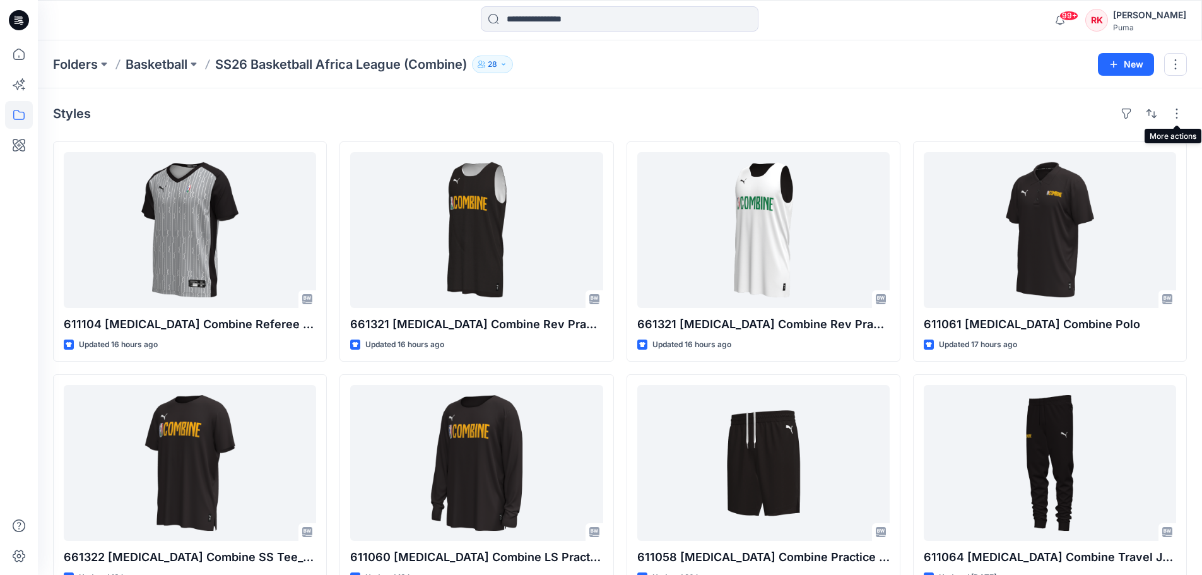
click at [990, 96] on div "Styles 611104 [MEDICAL_DATA] Combine Referee Jersey_20250929 Updated 16 hours a…" at bounding box center [620, 465] width 1165 height 755
